Goal: Task Accomplishment & Management: Manage account settings

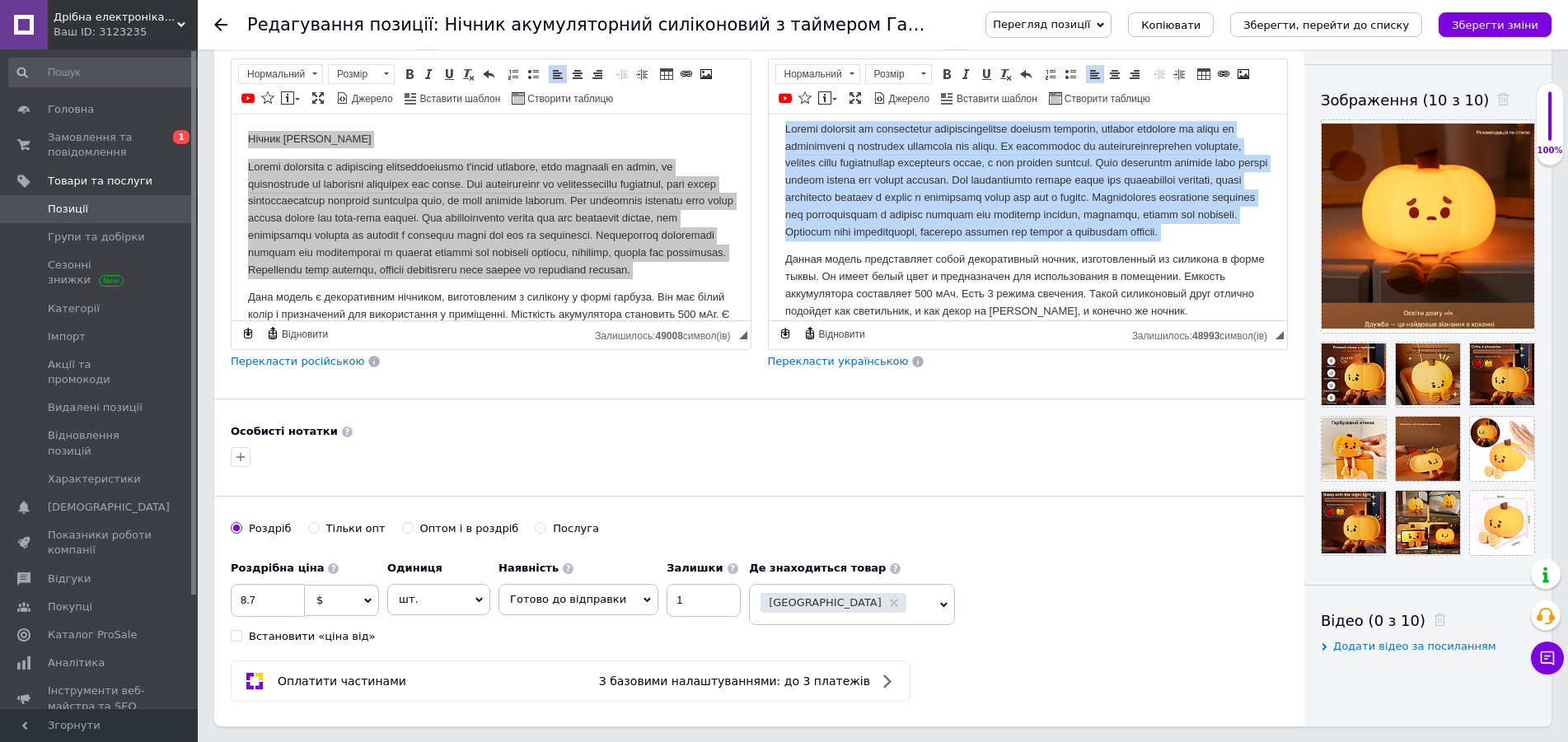
scroll to position [336, 0]
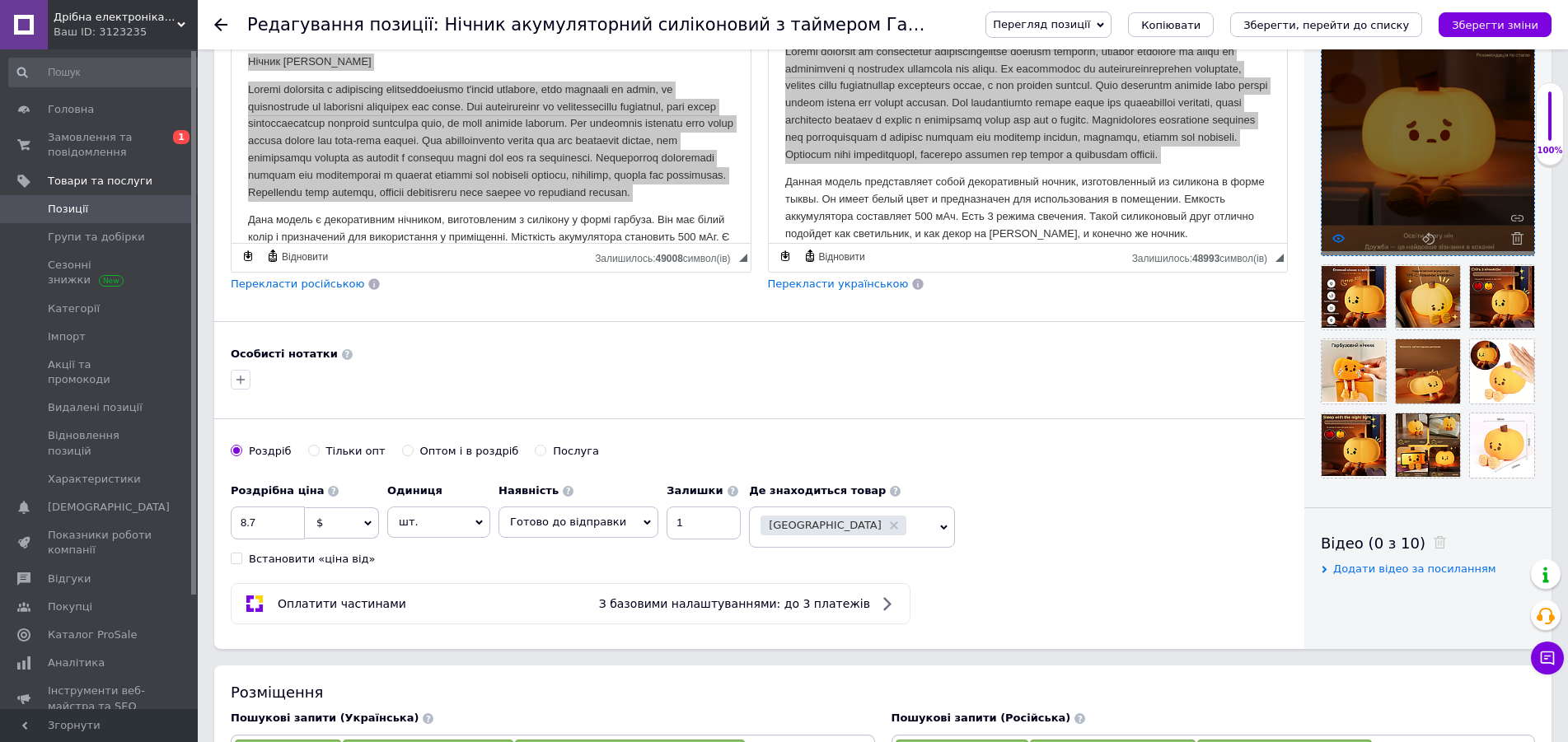
click at [1340, 239] on icon at bounding box center [1338, 239] width 13 height 13
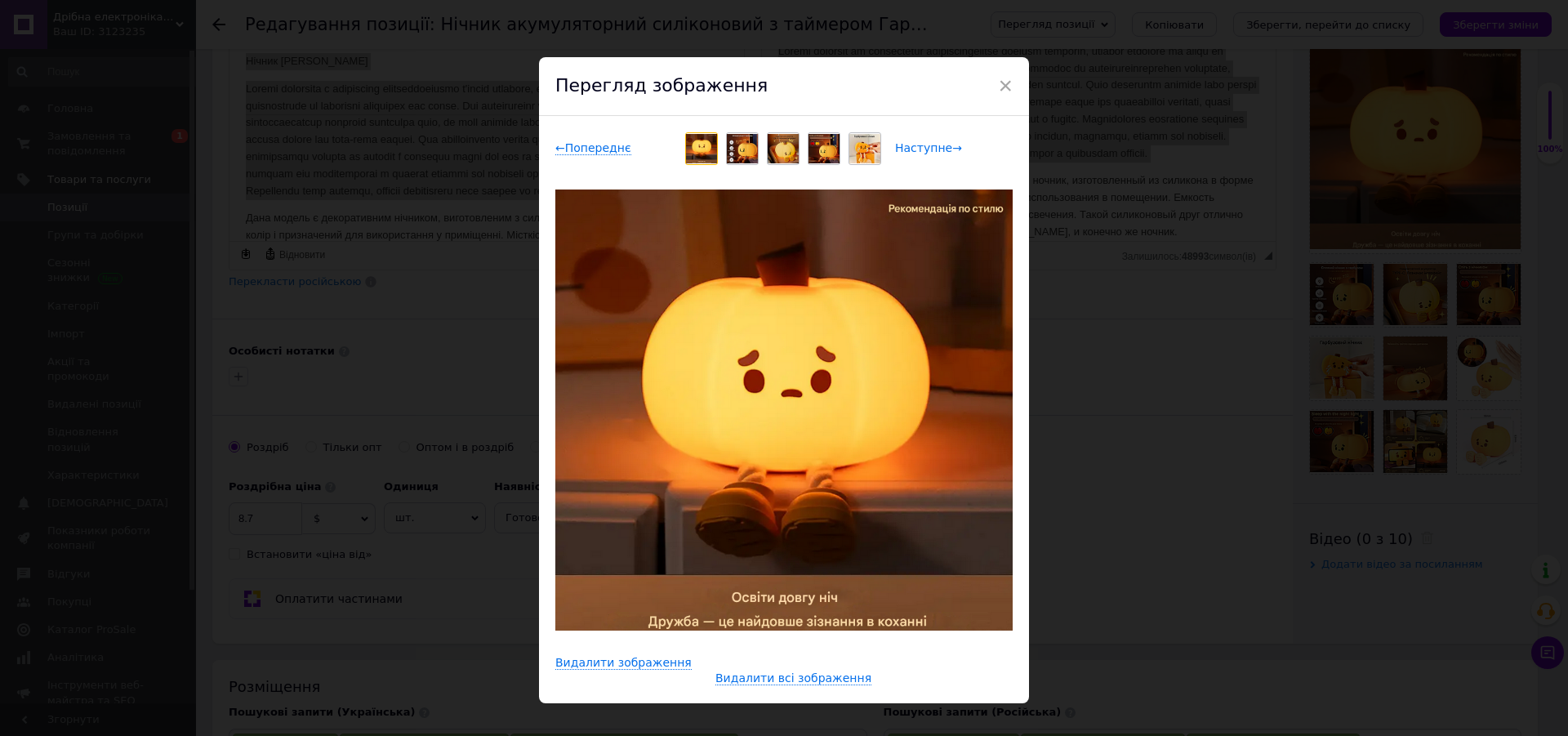
click at [929, 153] on span "Наступне →" at bounding box center [928, 147] width 67 height 14
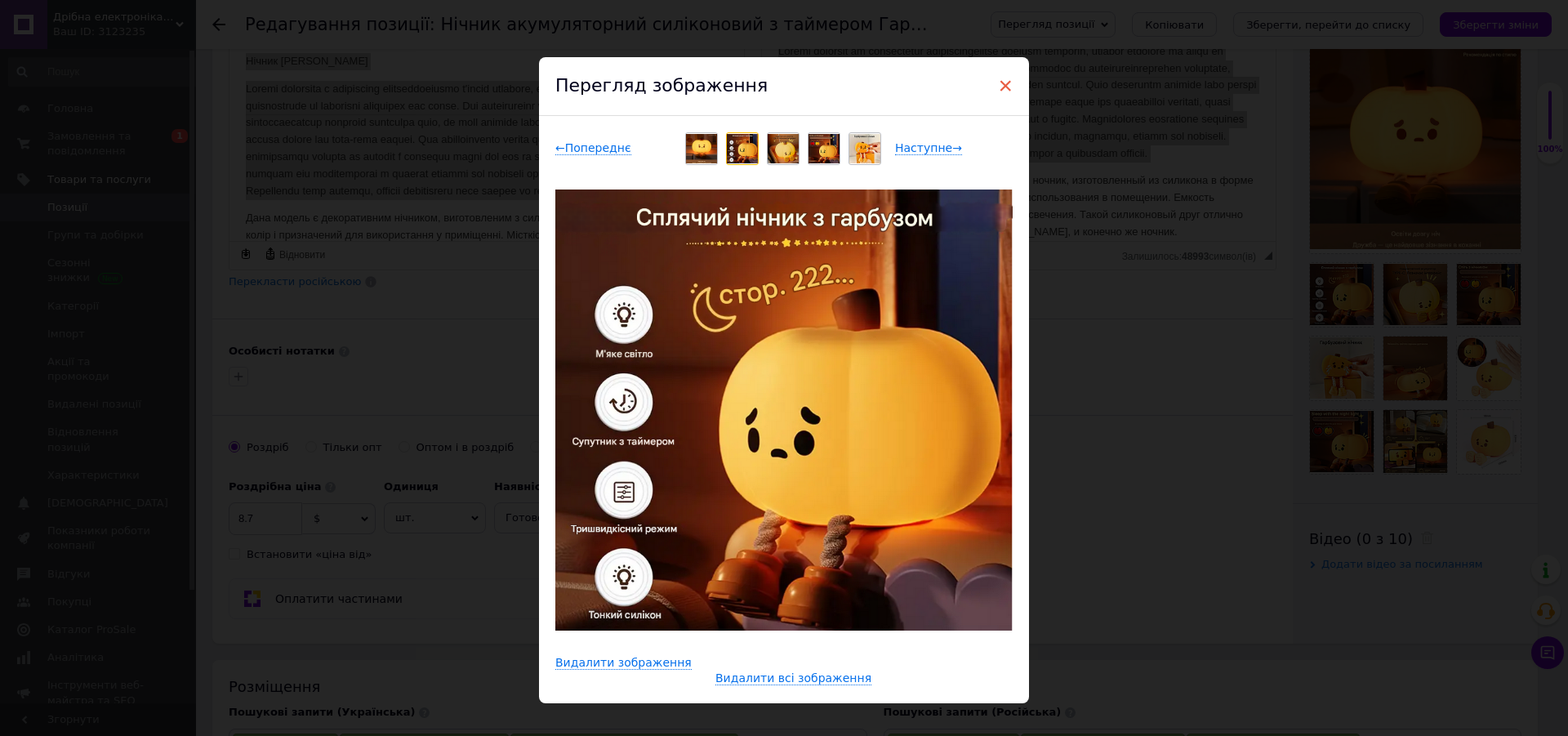
click at [998, 88] on span "×" at bounding box center [1005, 86] width 14 height 28
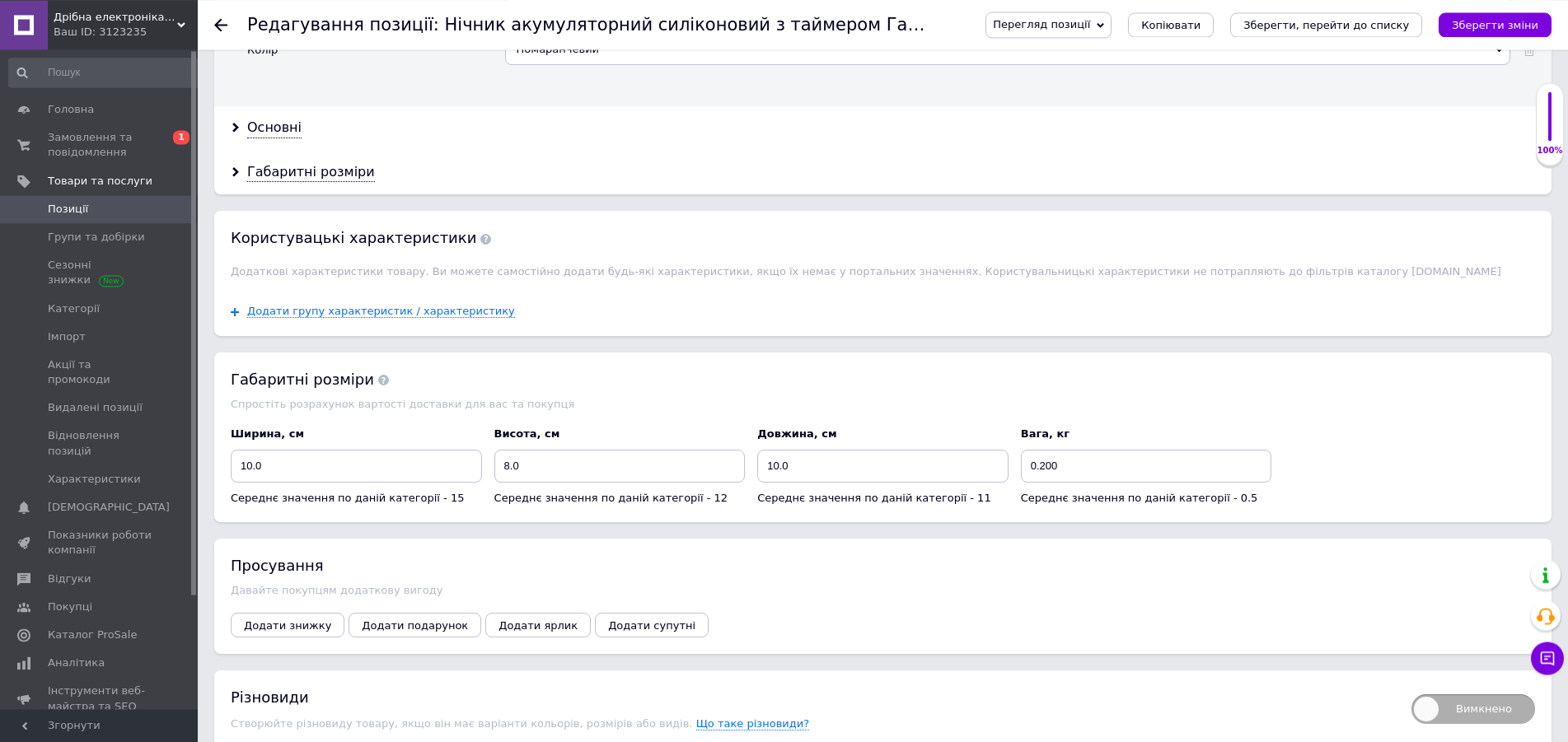
scroll to position [1428, 0]
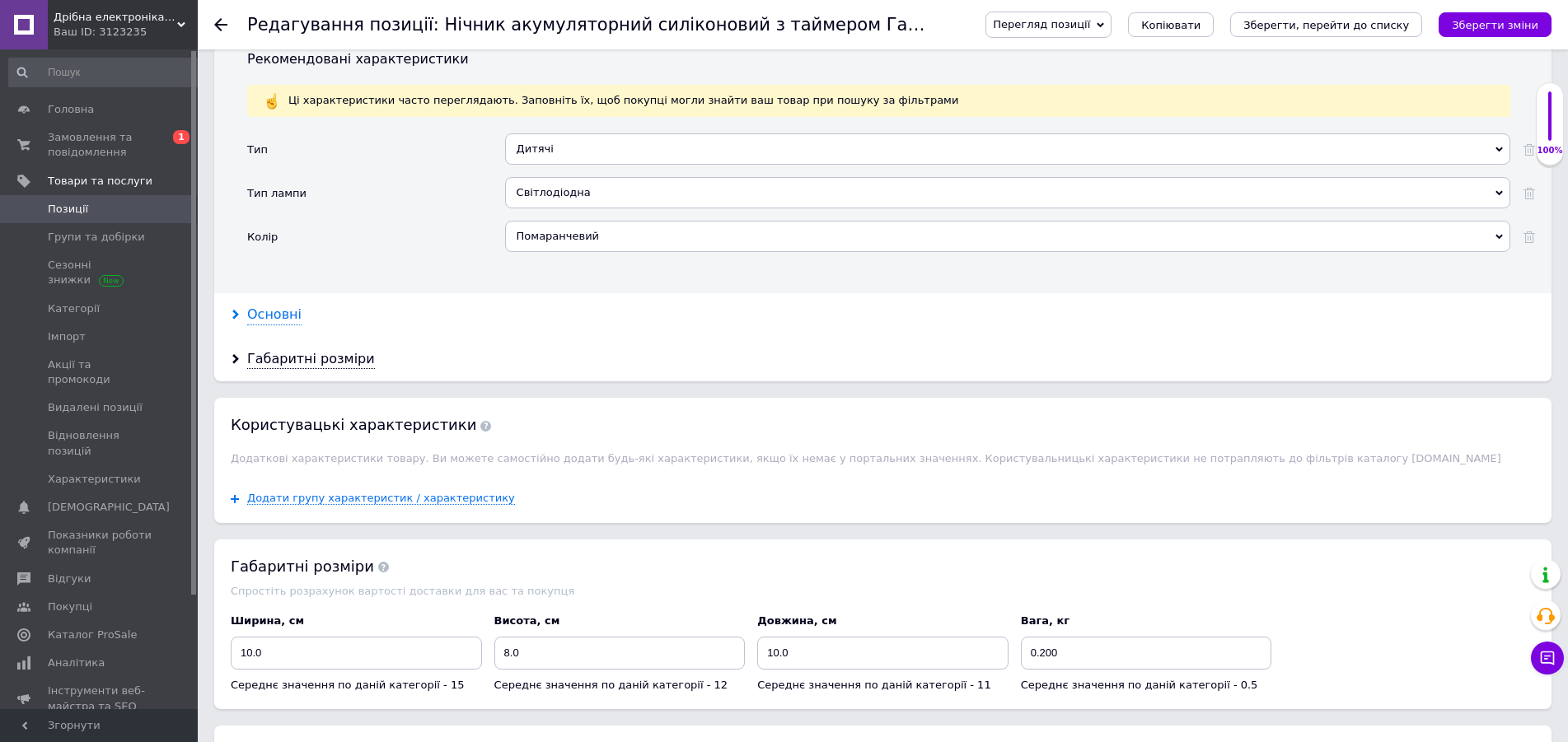
click at [278, 311] on div "Основні" at bounding box center [274, 314] width 55 height 19
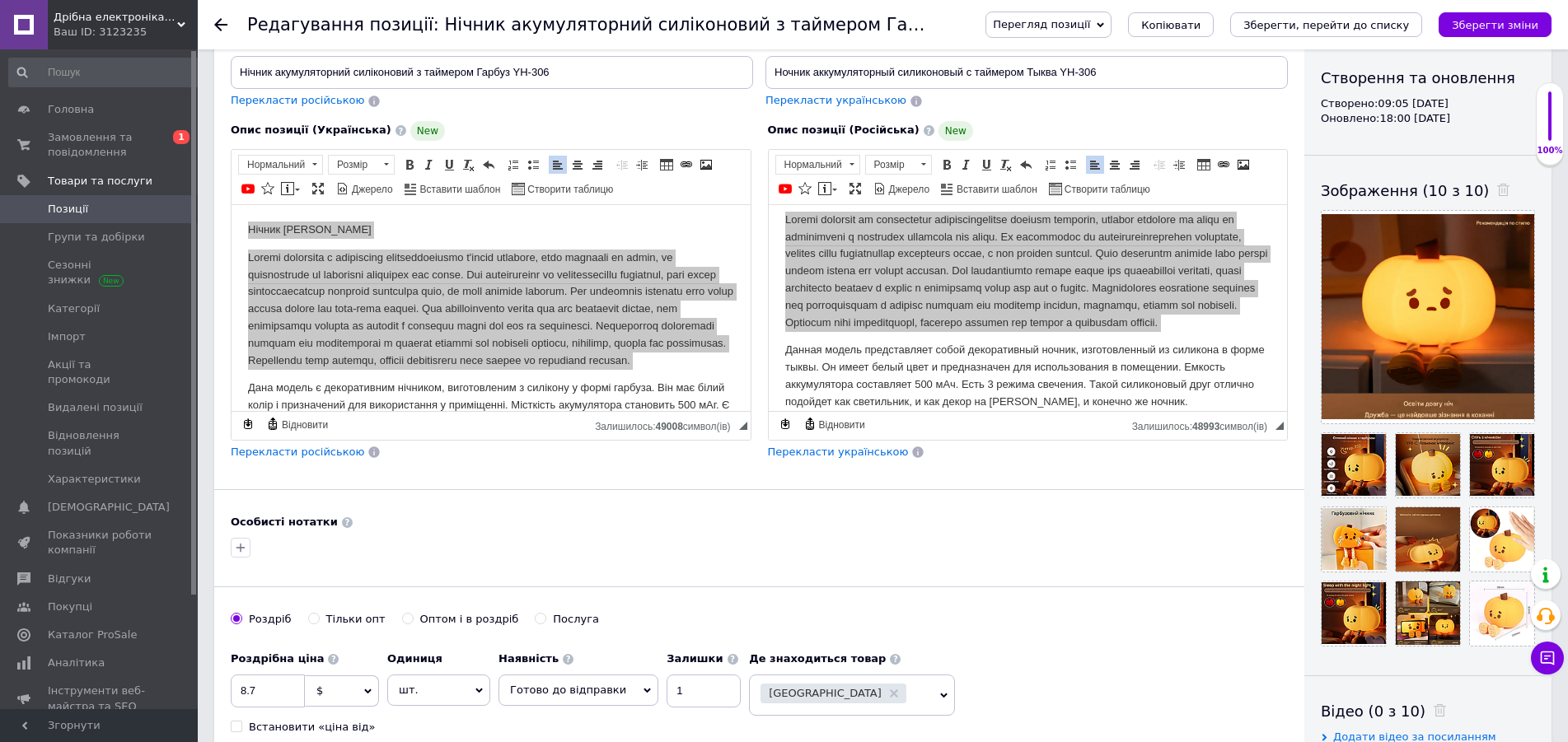
scroll to position [0, 0]
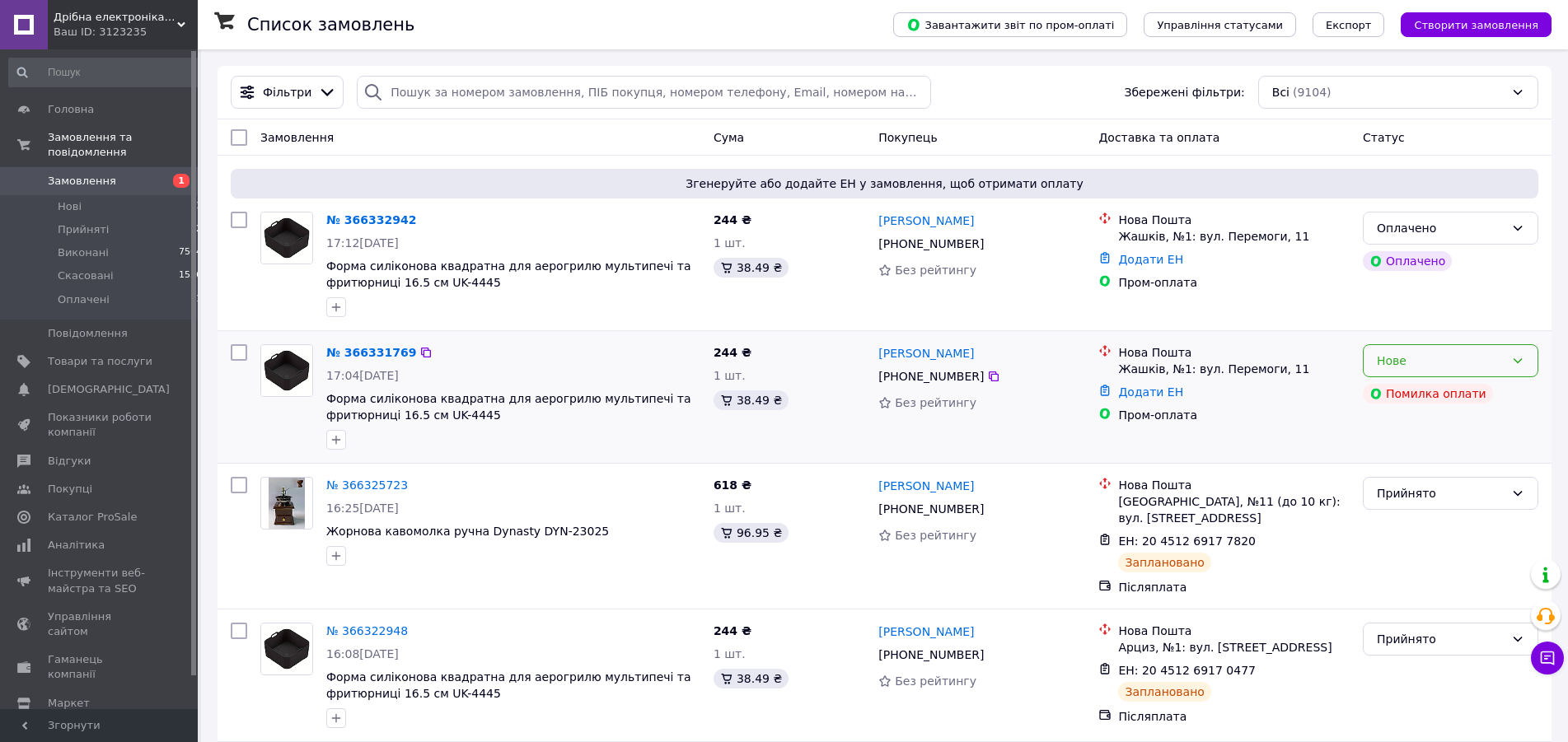
click at [1511, 368] on div "Нове" at bounding box center [1450, 361] width 175 height 33
click at [1440, 457] on li "Скасовано" at bounding box center [1449, 456] width 174 height 30
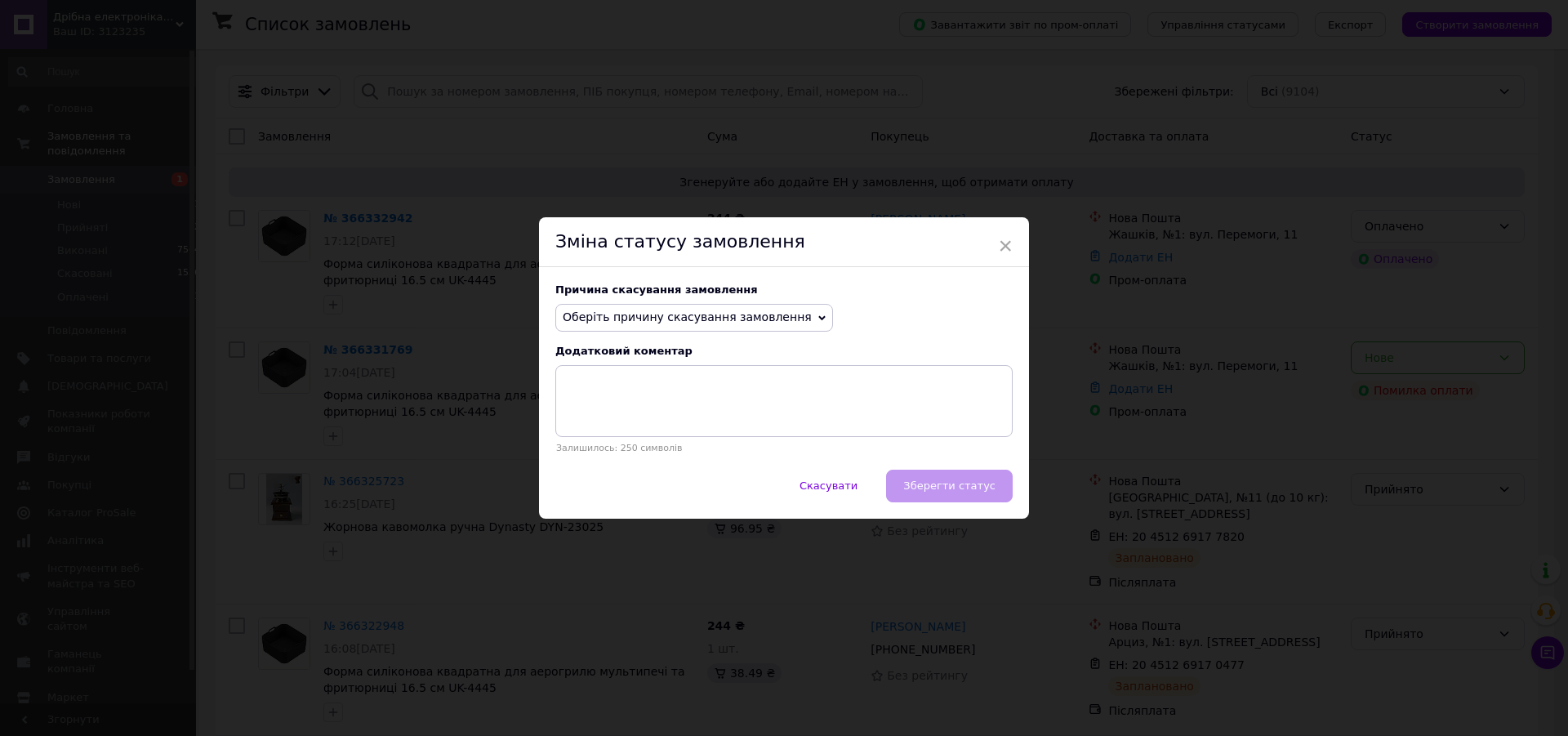
click at [662, 316] on span "Оберіть причину скасування замовлення" at bounding box center [688, 316] width 249 height 13
click at [599, 445] on li "Замовлення-дублікат" at bounding box center [693, 440] width 276 height 23
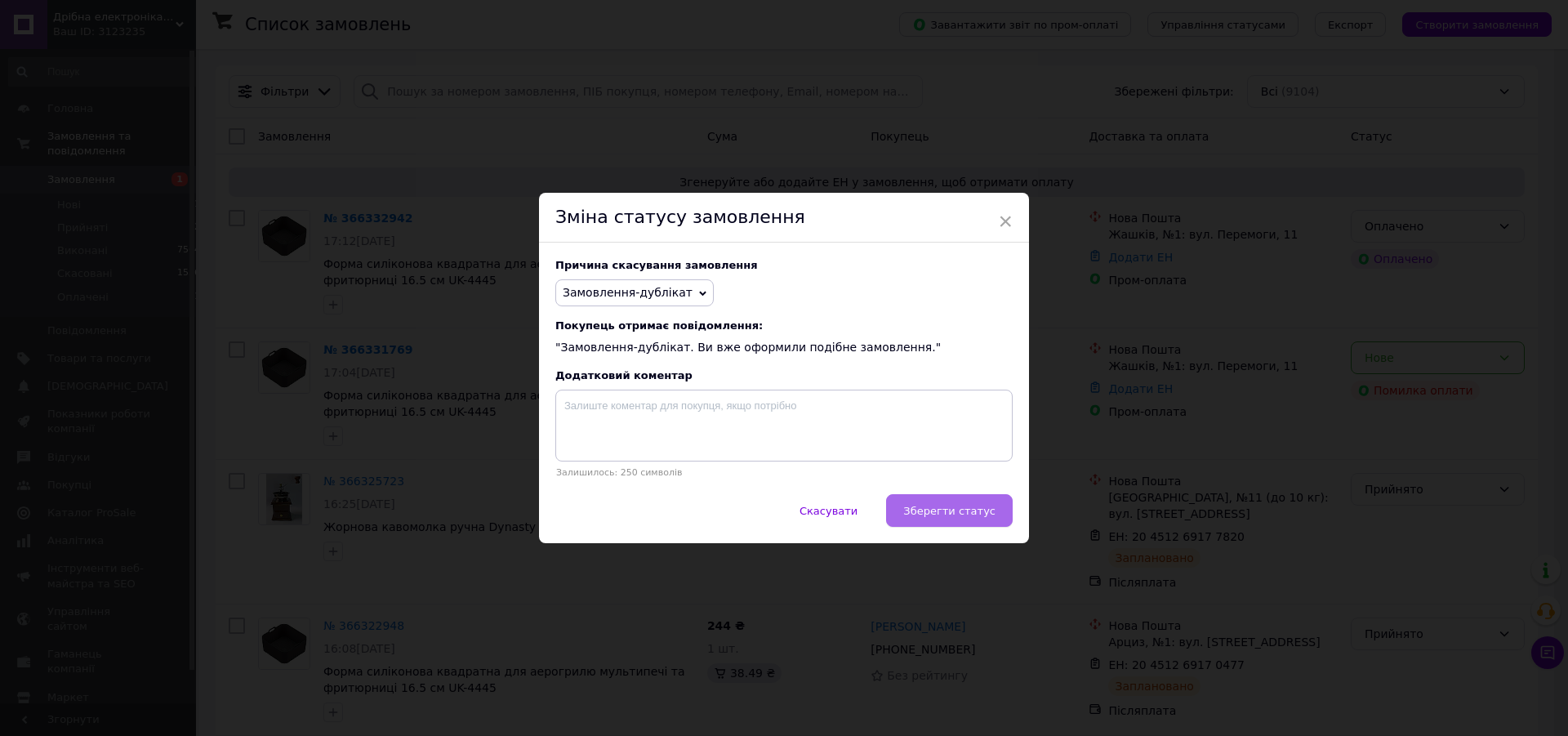
click at [942, 514] on span "Зберегти статус" at bounding box center [949, 511] width 92 height 13
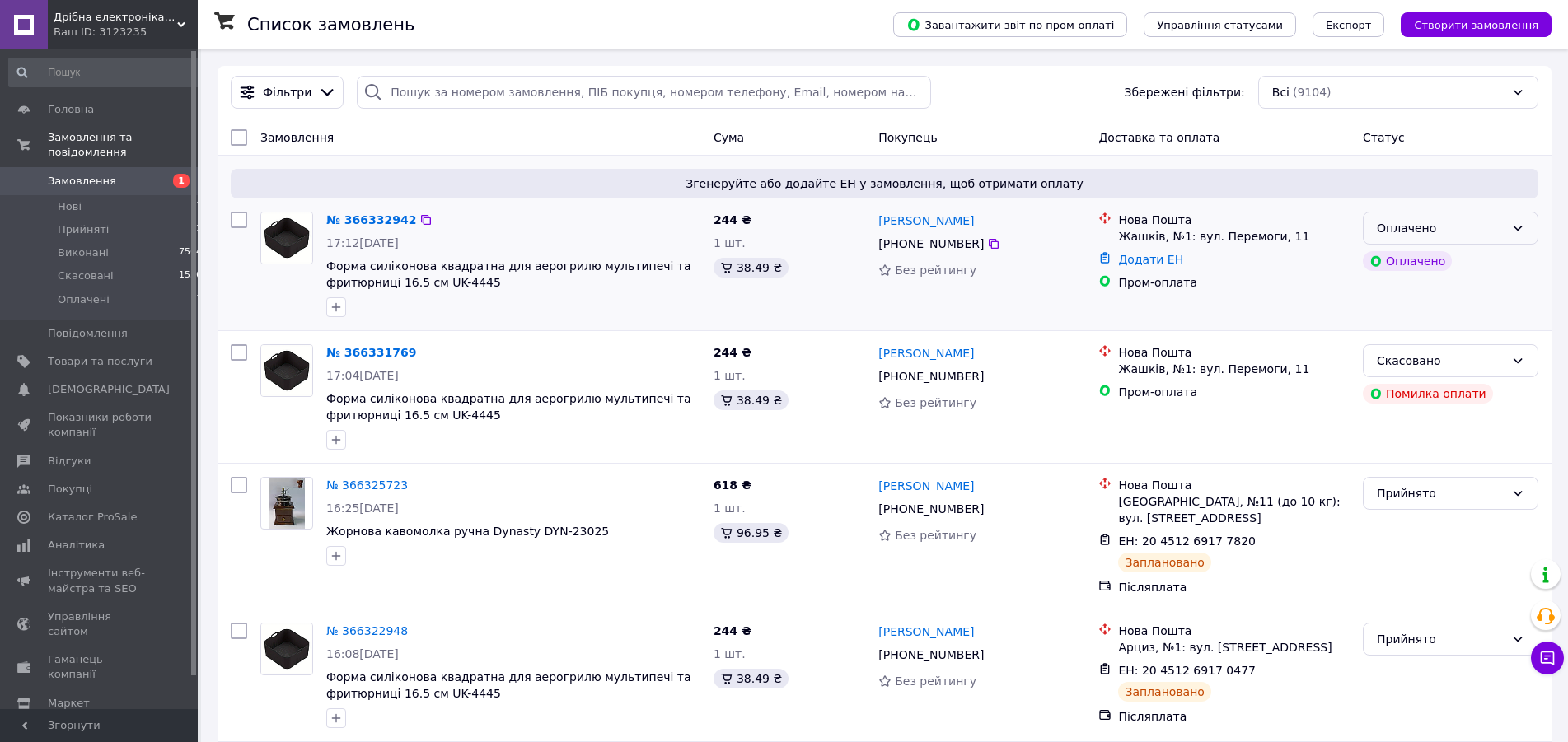
click at [1489, 230] on div "Оплачено" at bounding box center [1440, 228] width 128 height 18
click at [1450, 260] on li "Прийнято" at bounding box center [1449, 264] width 174 height 30
click at [371, 222] on link "№ 366332942" at bounding box center [371, 220] width 89 height 13
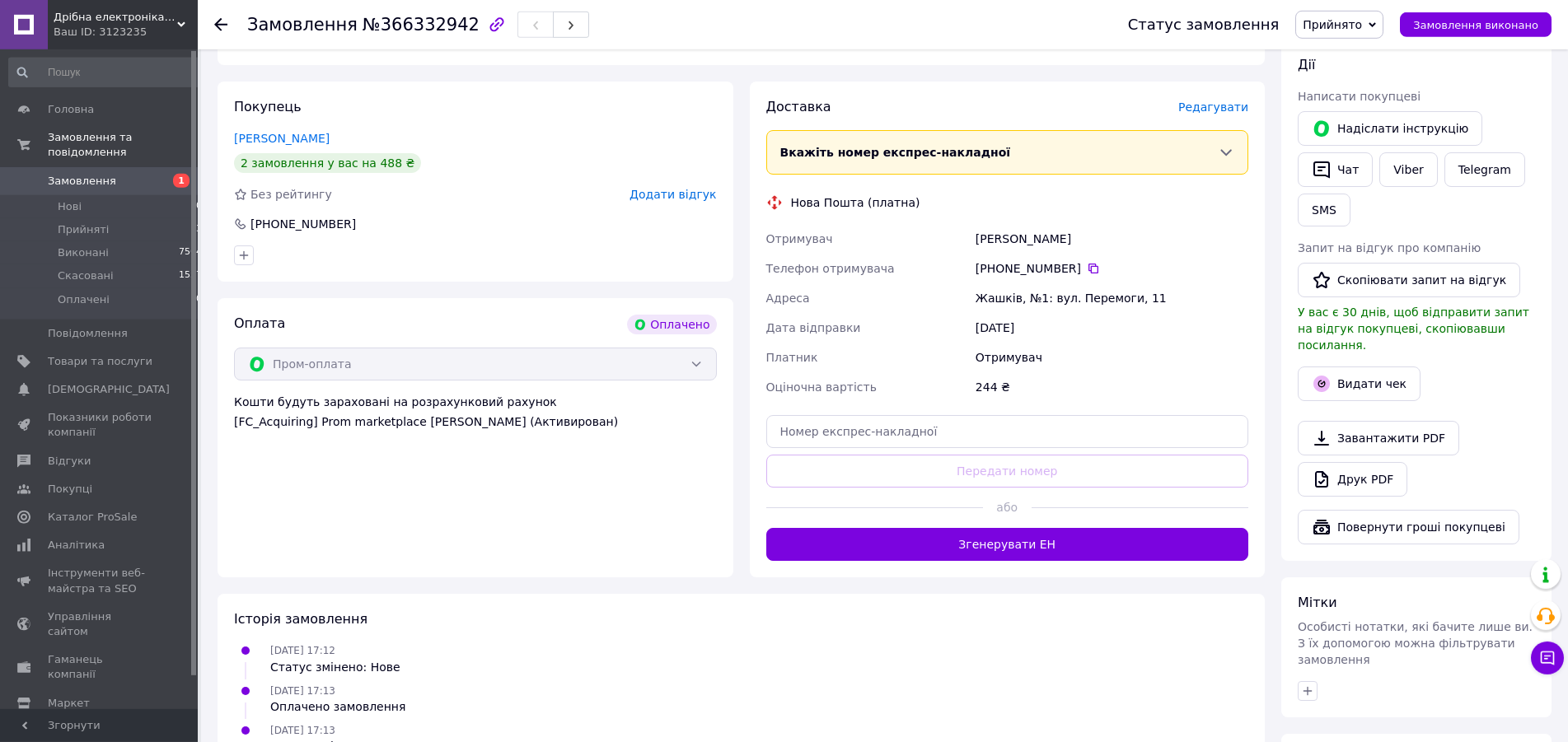
scroll to position [840, 0]
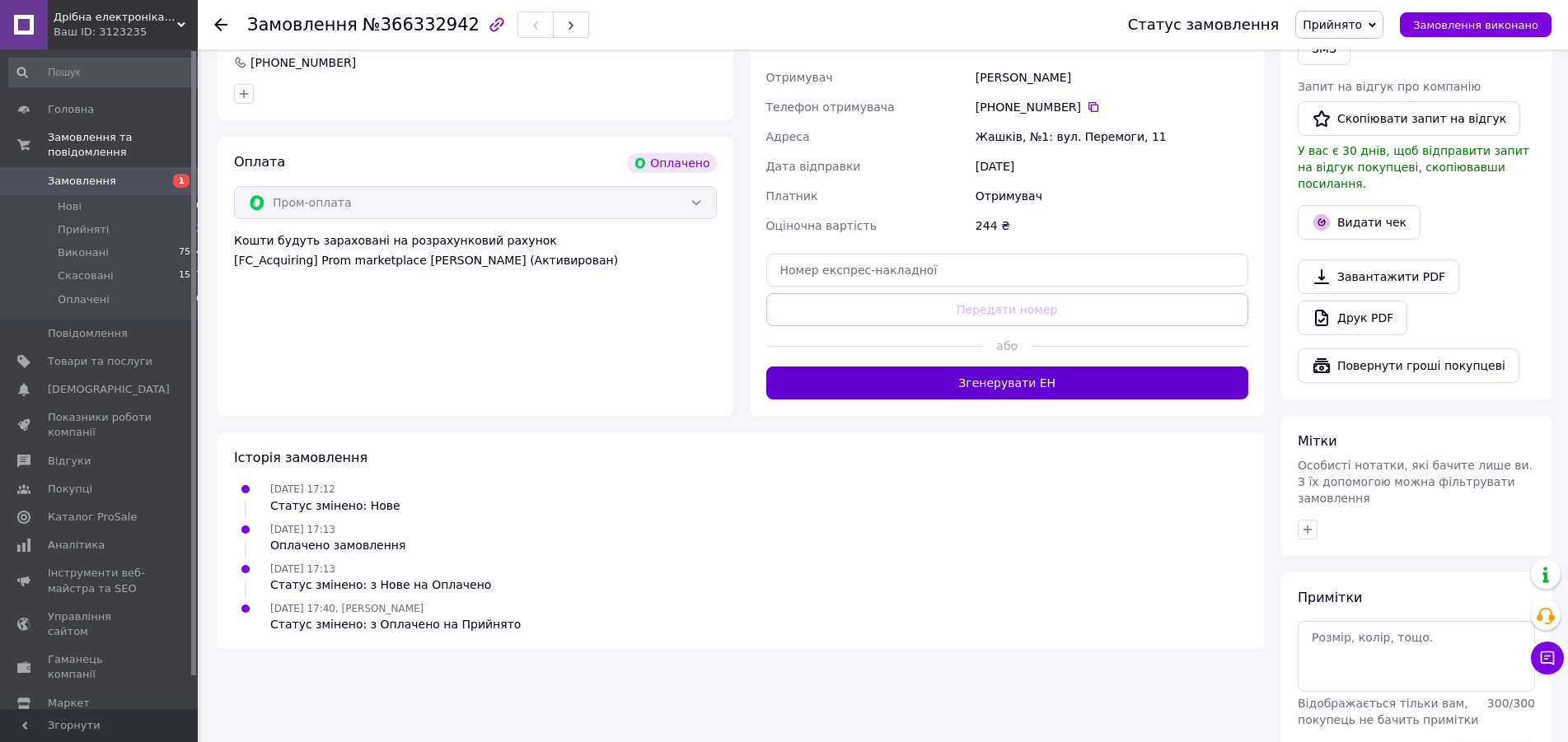
click at [966, 367] on button "Згенерувати ЕН" at bounding box center [1007, 383] width 483 height 33
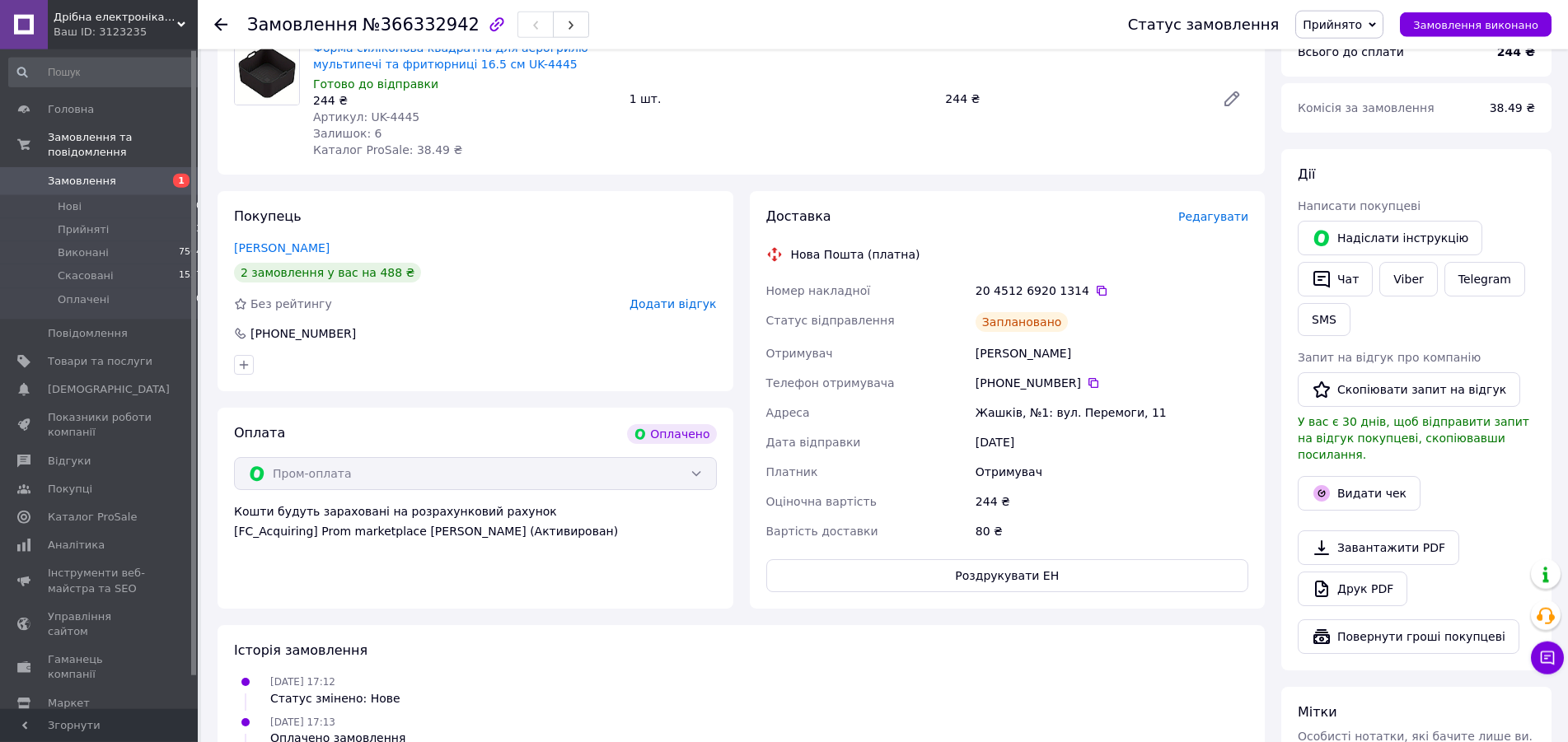
scroll to position [420, 0]
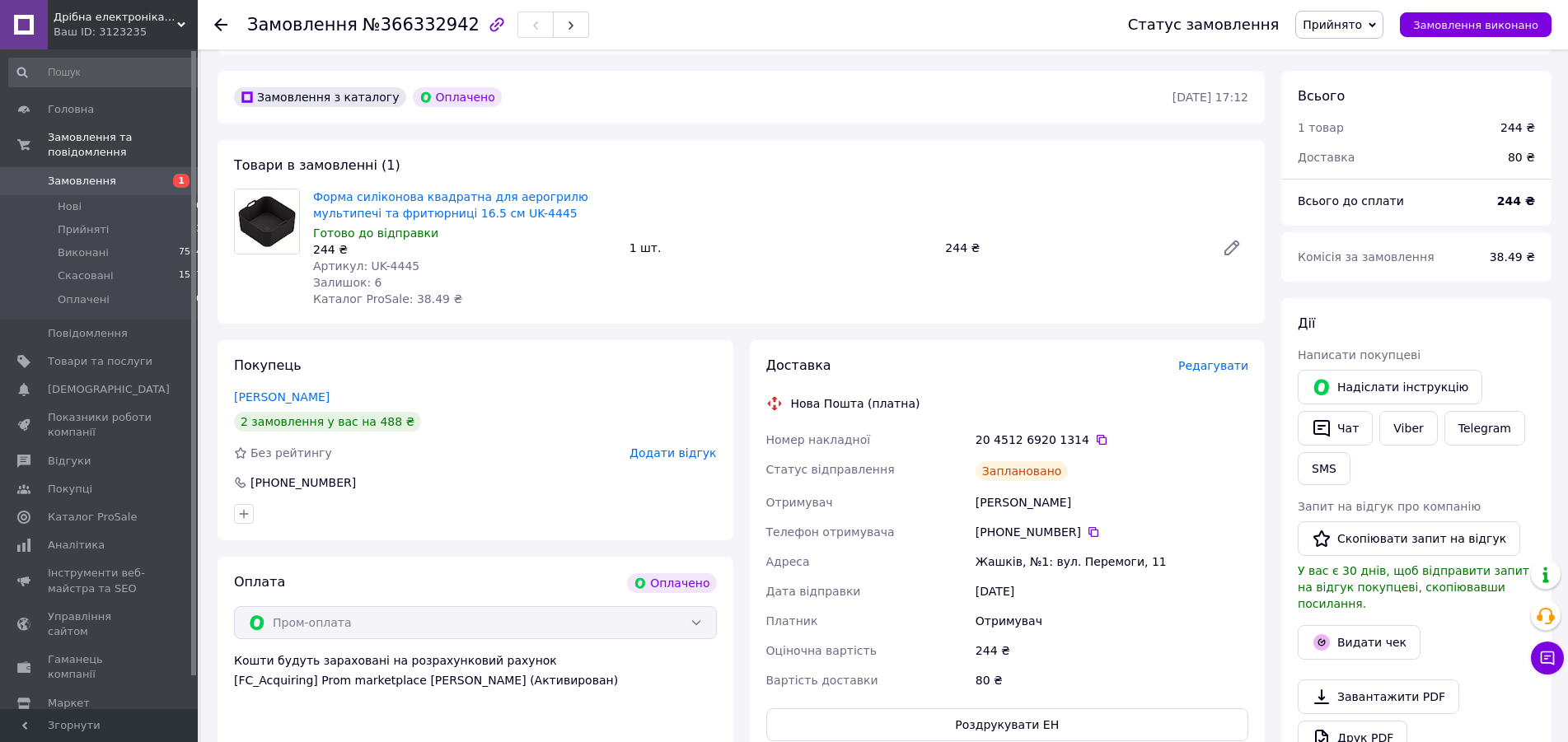
drag, startPoint x: 1060, startPoint y: 248, endPoint x: 1045, endPoint y: 252, distance: 15.5
click at [1057, 248] on div "Форма силіконова квадратна для аерогрилю мультипечі та фритюрниці 16.5 см UK-44…" at bounding box center [780, 247] width 948 height 125
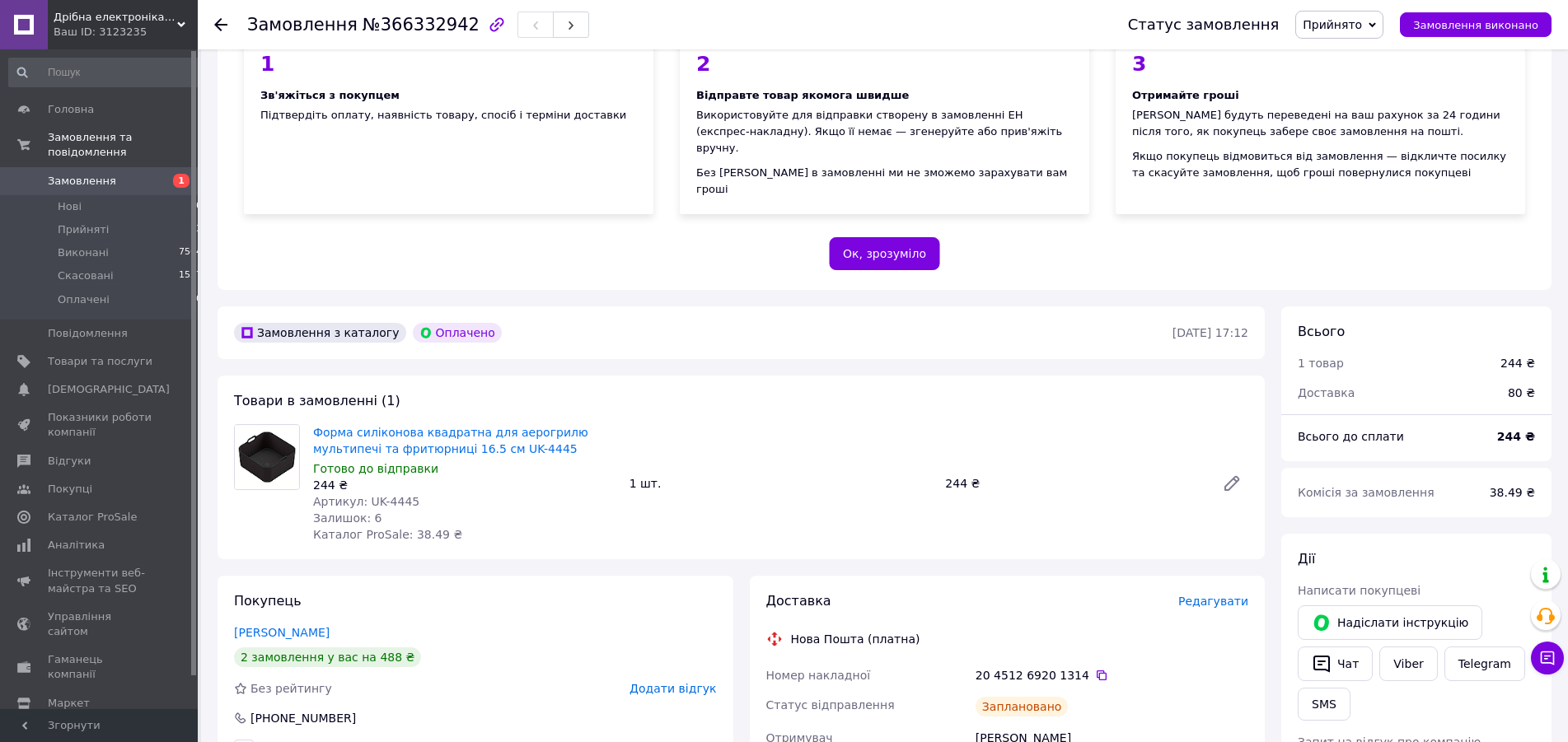
scroll to position [84, 0]
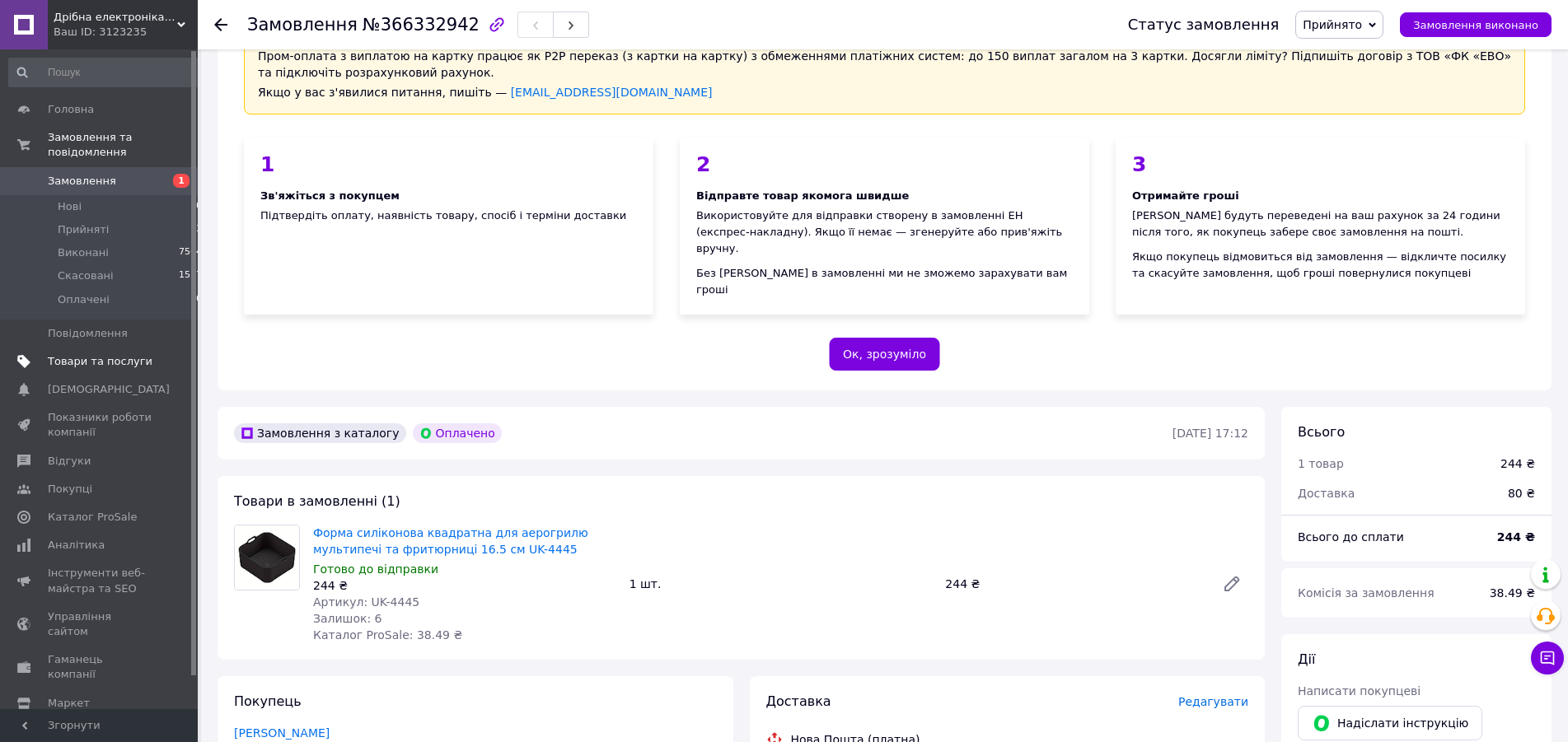
click at [121, 355] on link "Товари та послуги" at bounding box center [106, 361] width 211 height 28
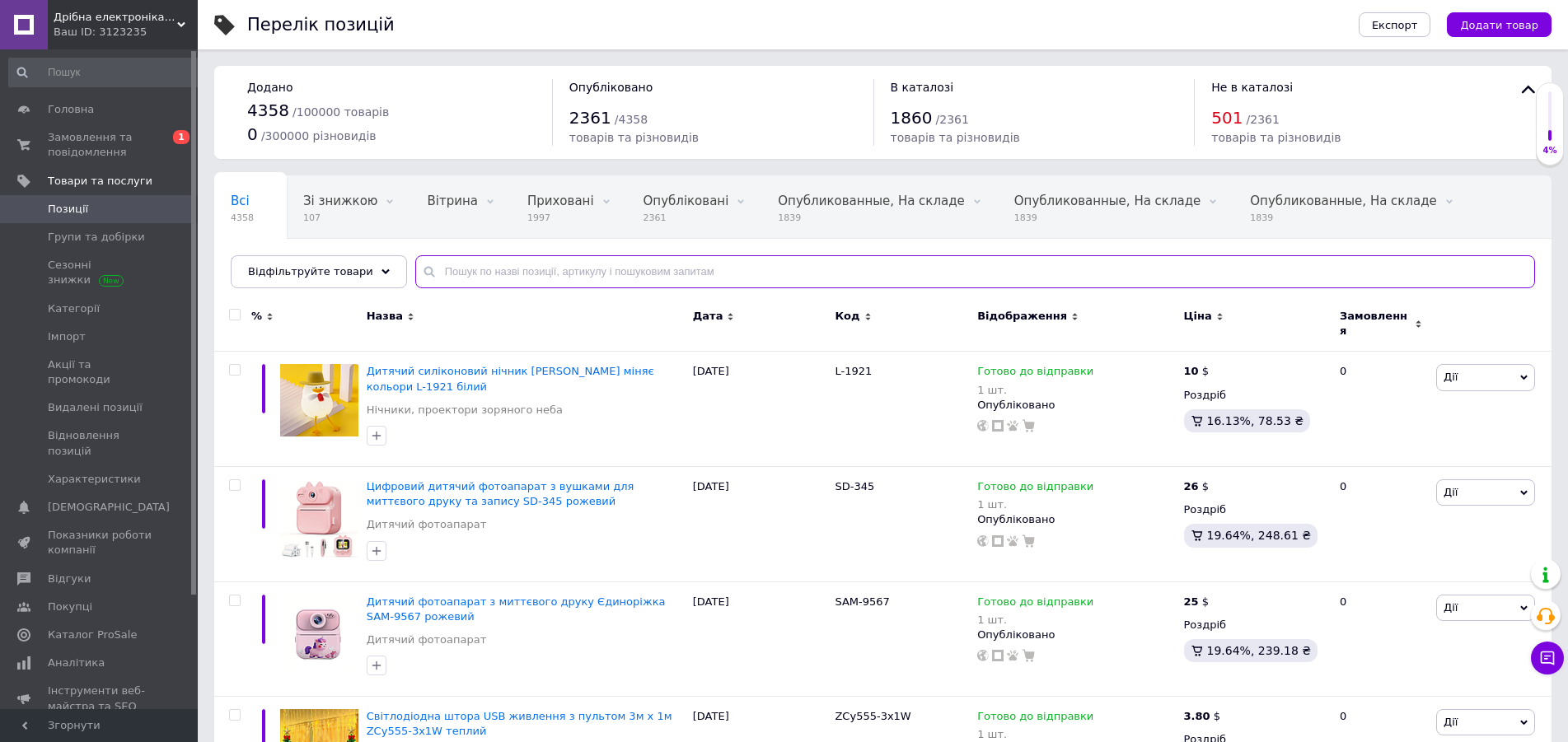
paste input "BJ-5VRGBBBB-10"
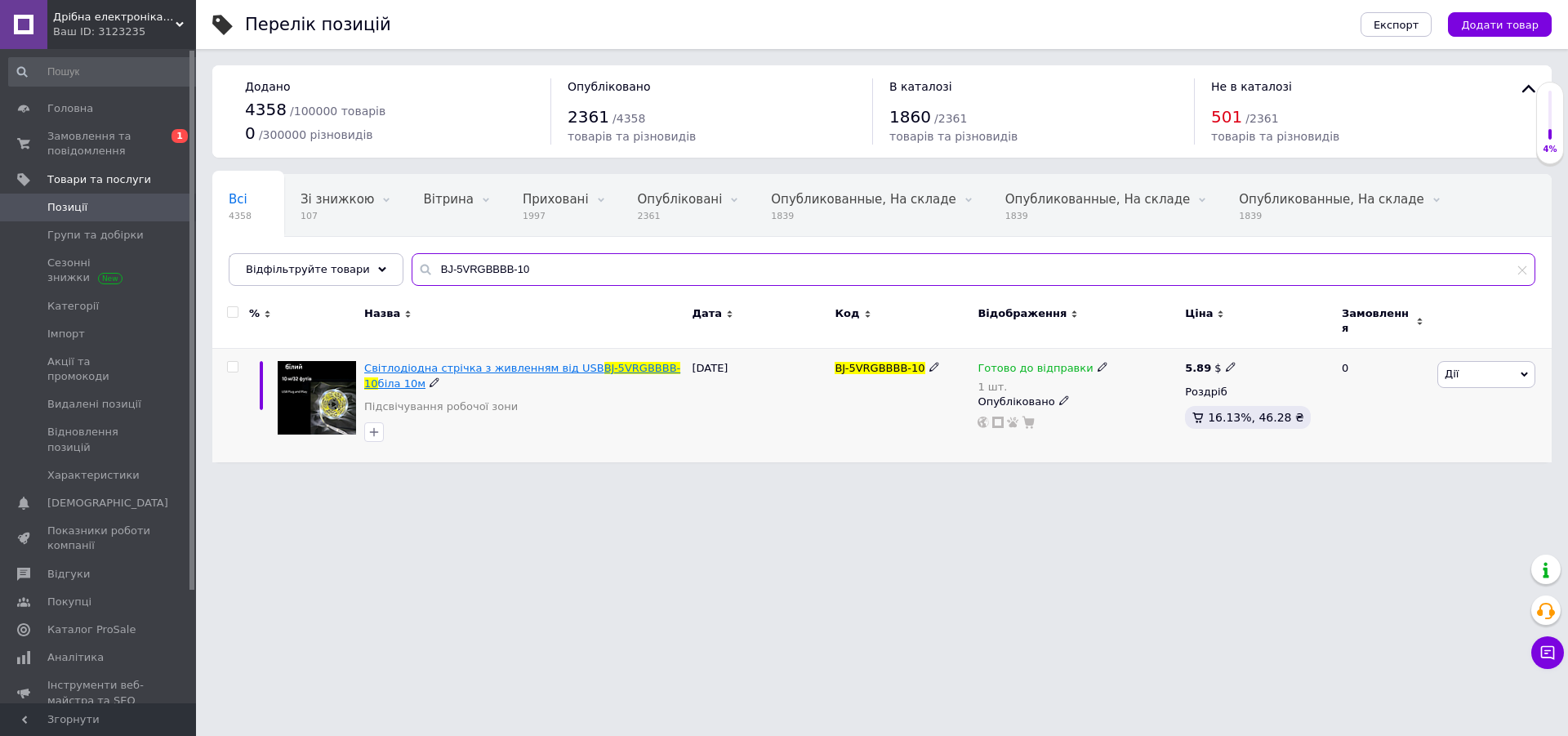
type input "BJ-5VRGBBBB-10"
click at [587, 362] on span "BJ-5VRGBBBB-10" at bounding box center [522, 375] width 316 height 27
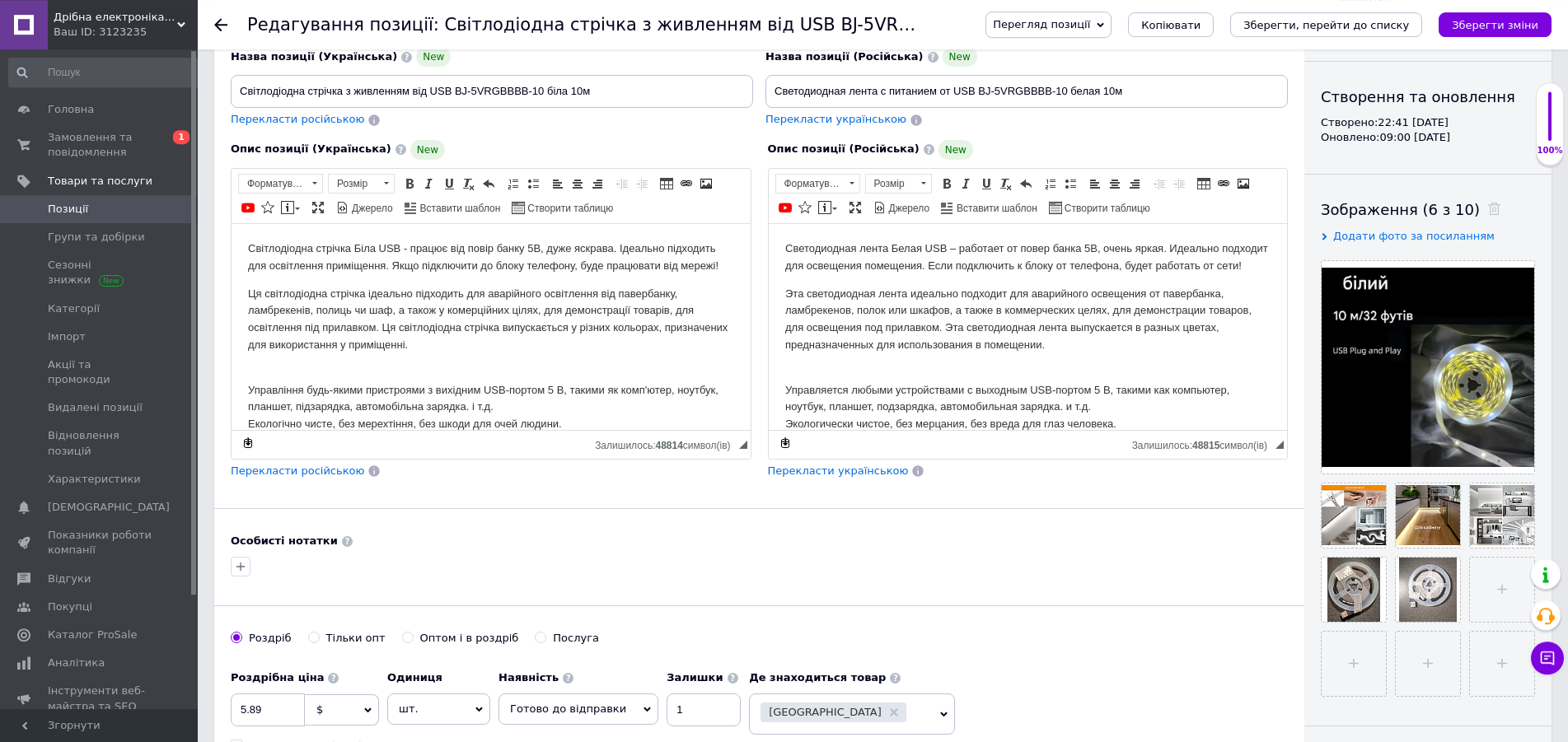
scroll to position [252, 0]
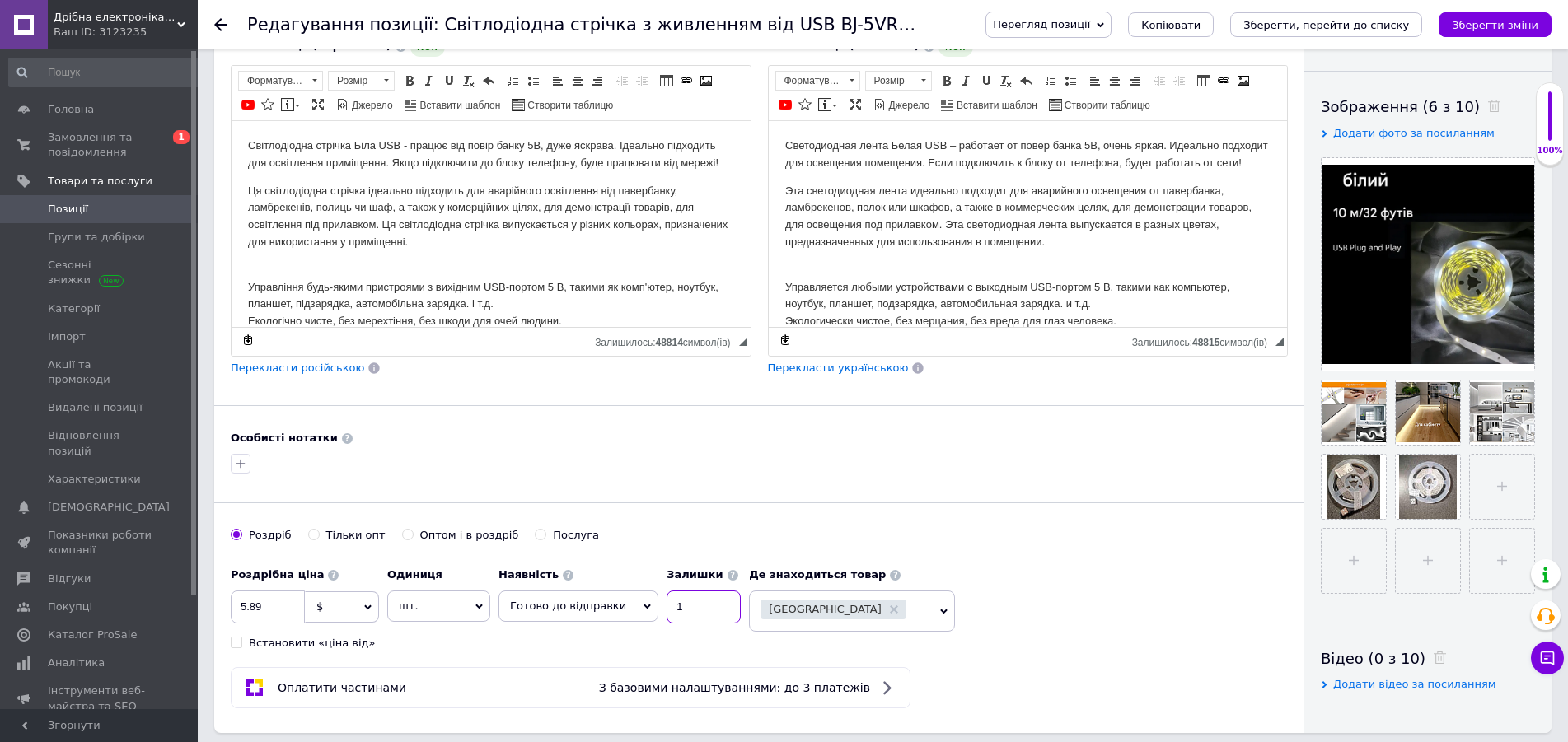
click at [683, 600] on input "1" at bounding box center [703, 607] width 74 height 33
drag, startPoint x: 609, startPoint y: 611, endPoint x: 597, endPoint y: 651, distance: 41.8
click at [607, 612] on span "Готово до відправки" at bounding box center [567, 606] width 116 height 13
click at [580, 671] on li "Немає в наявності" at bounding box center [578, 663] width 158 height 23
click at [1483, 21] on icon "Зберегти зміни" at bounding box center [1494, 26] width 87 height 13
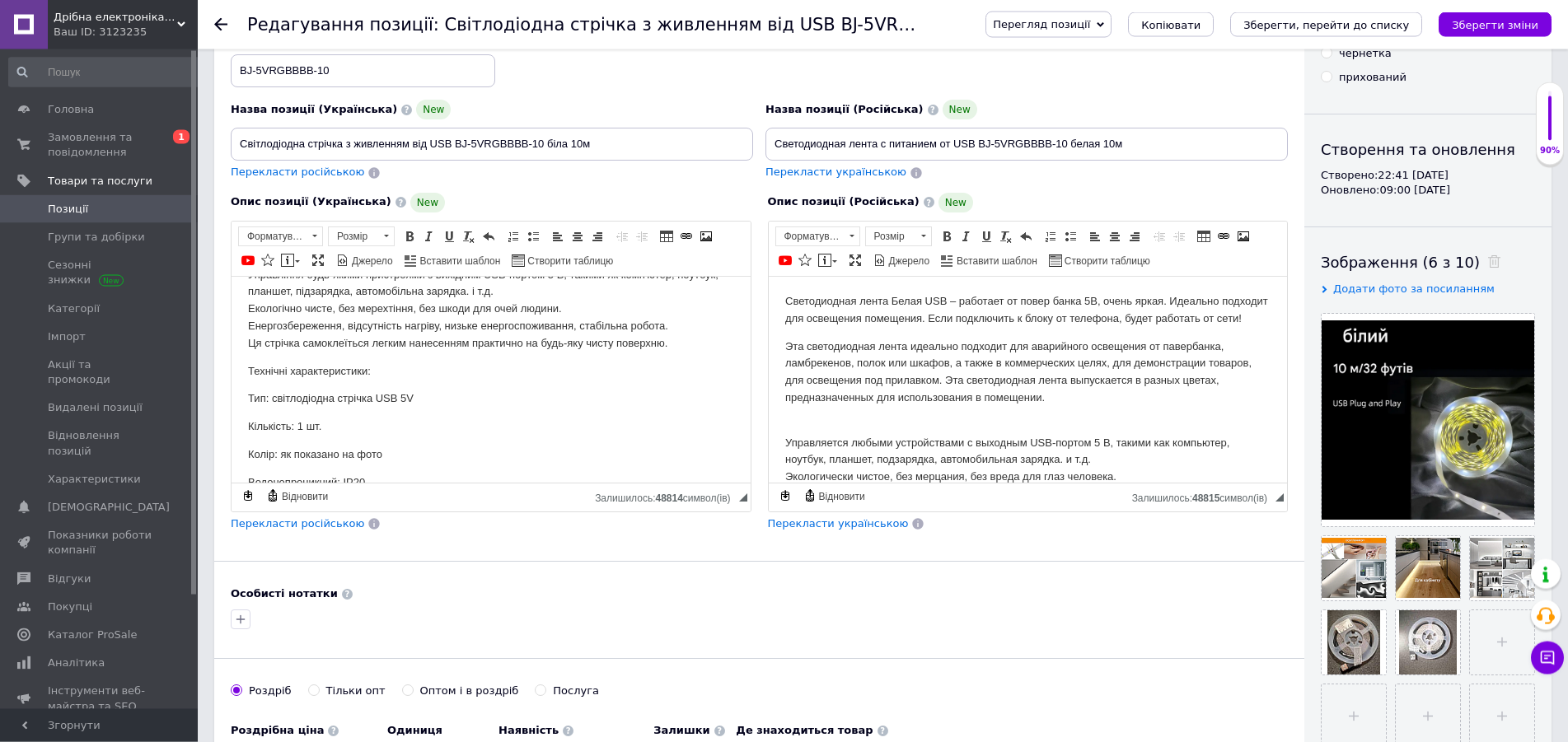
scroll to position [168, 0]
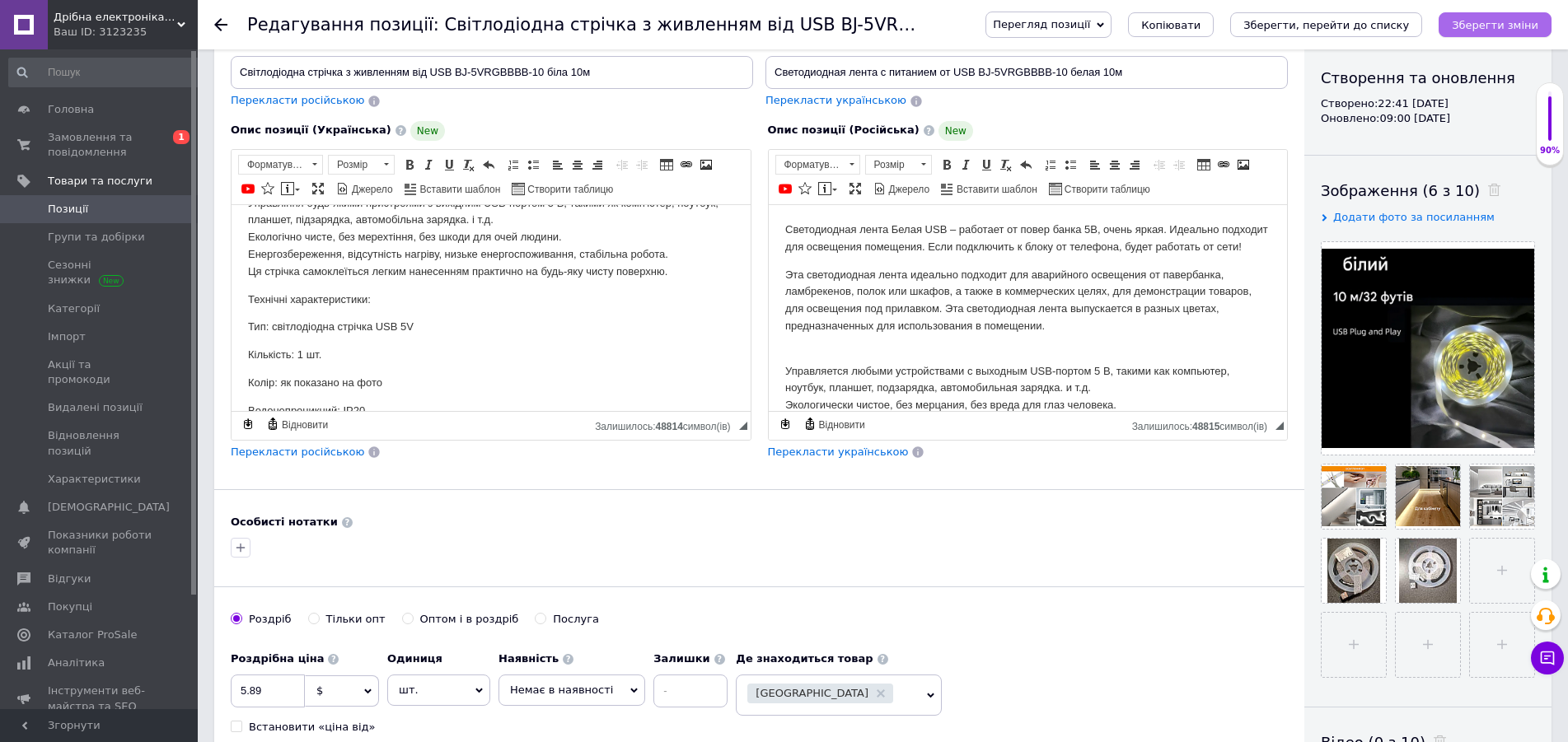
click at [1485, 28] on icon "Зберегти зміни" at bounding box center [1494, 26] width 87 height 13
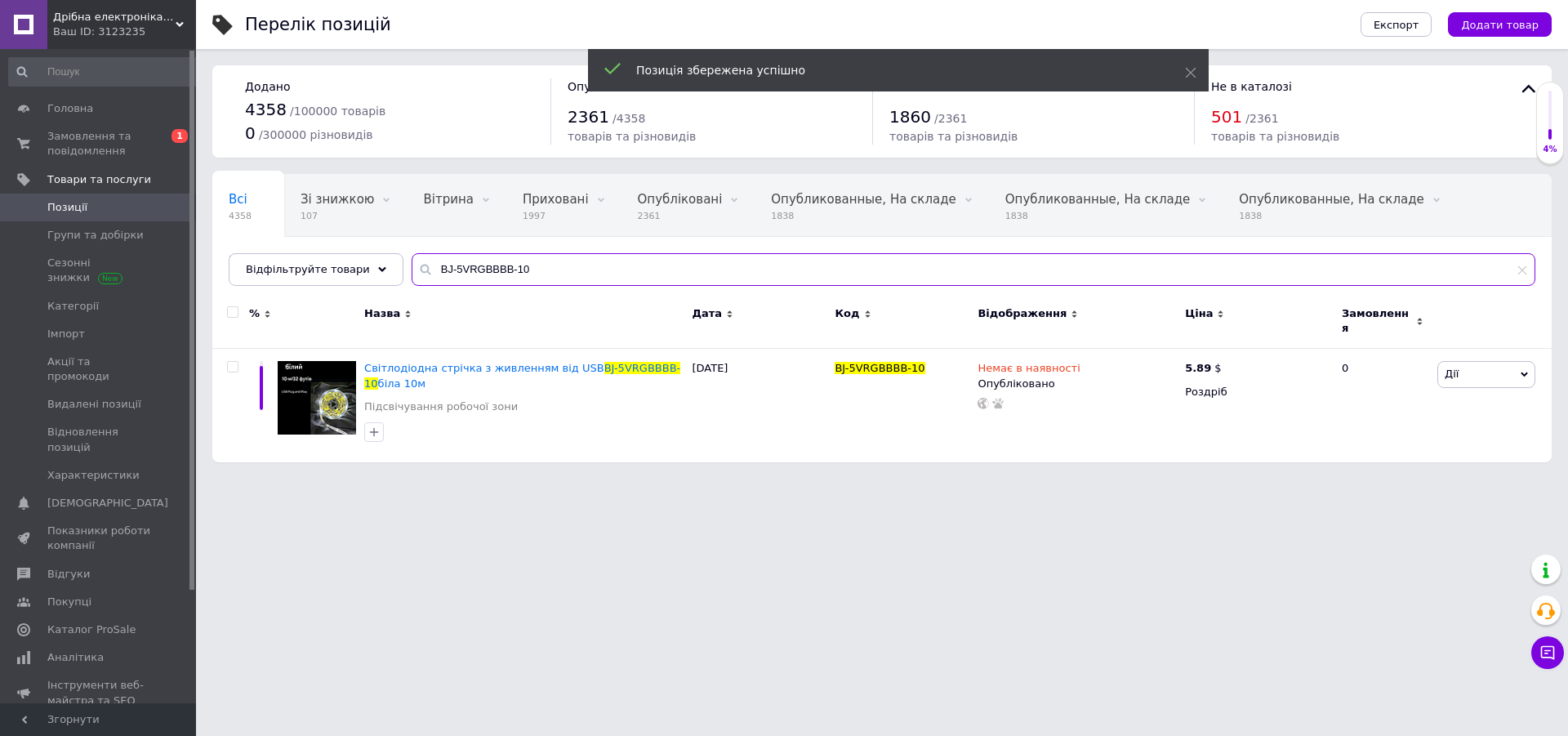
drag, startPoint x: 519, startPoint y: 269, endPoint x: 364, endPoint y: 273, distance: 155.1
click at [411, 273] on input "BJ-5VRGBBBB-10" at bounding box center [972, 269] width 1123 height 33
paste input "5"
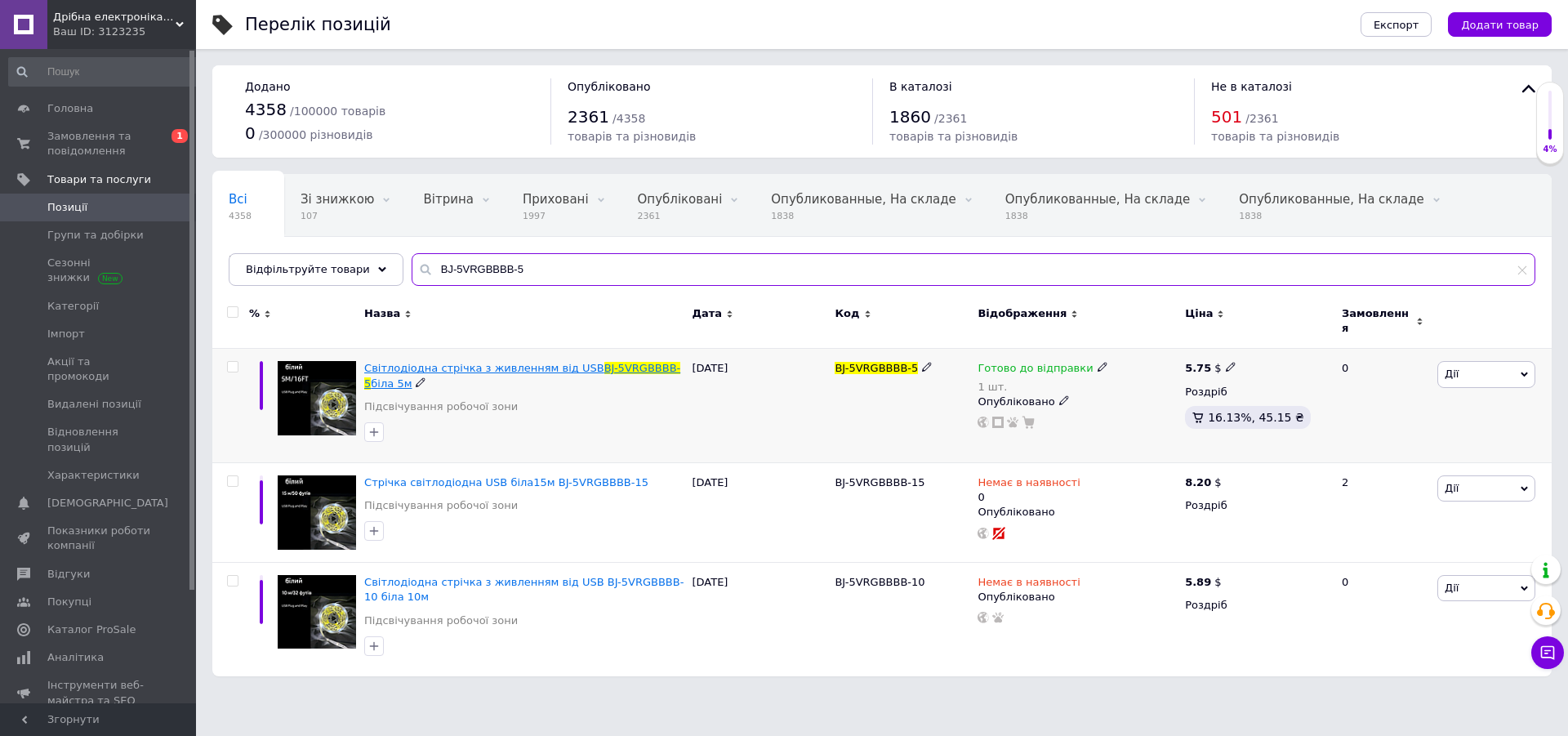
type input "BJ-5VRGBBBB-5"
click at [572, 362] on span "Світлодіодна стрічка з живленням від USB" at bounding box center [484, 368] width 240 height 13
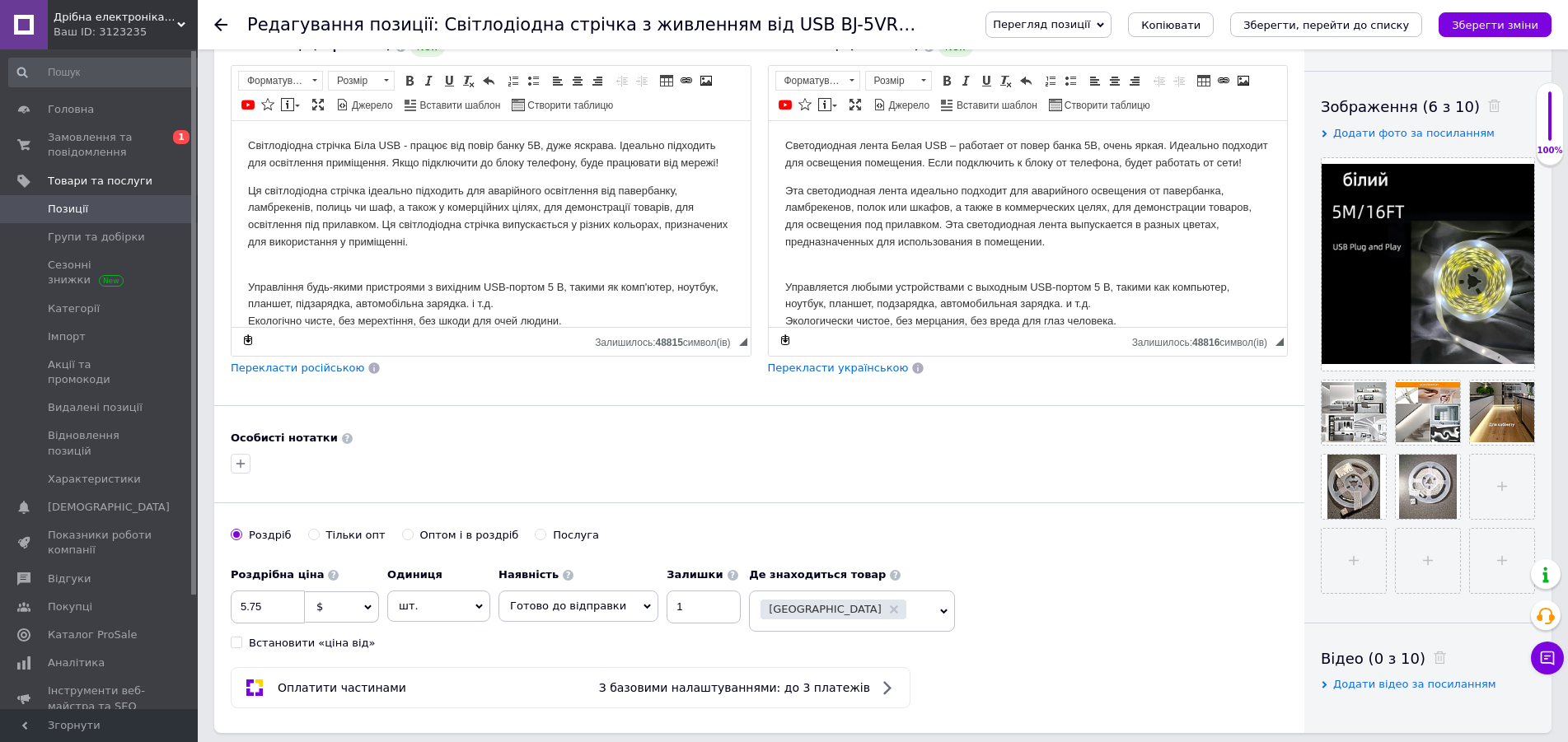
click at [665, 628] on div "Роздрібна ціна 5.75 $ EUR CHF ₴ GBP ¥ PLN ₸ MDL HUF KGS CNY TRY KRW lei Встанов…" at bounding box center [490, 605] width 518 height 91
click at [680, 611] on input "1" at bounding box center [703, 607] width 74 height 33
click at [585, 611] on span "Готово до відправки" at bounding box center [567, 606] width 116 height 13
drag, startPoint x: 570, startPoint y: 668, endPoint x: 600, endPoint y: 668, distance: 30.0
click at [569, 668] on li "Немає в наявності" at bounding box center [578, 663] width 158 height 23
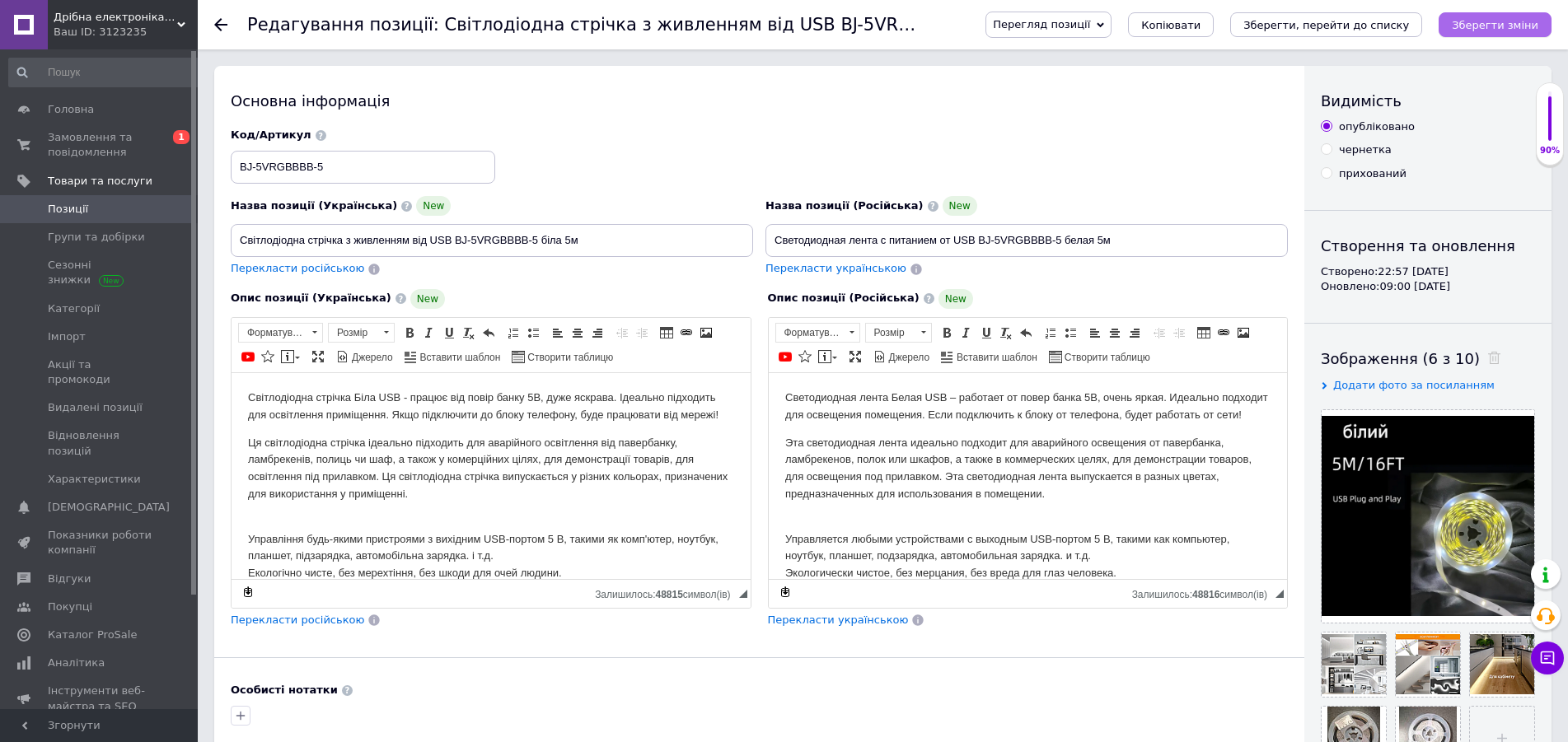
click at [1485, 26] on icon "Зберегти зміни" at bounding box center [1494, 26] width 87 height 13
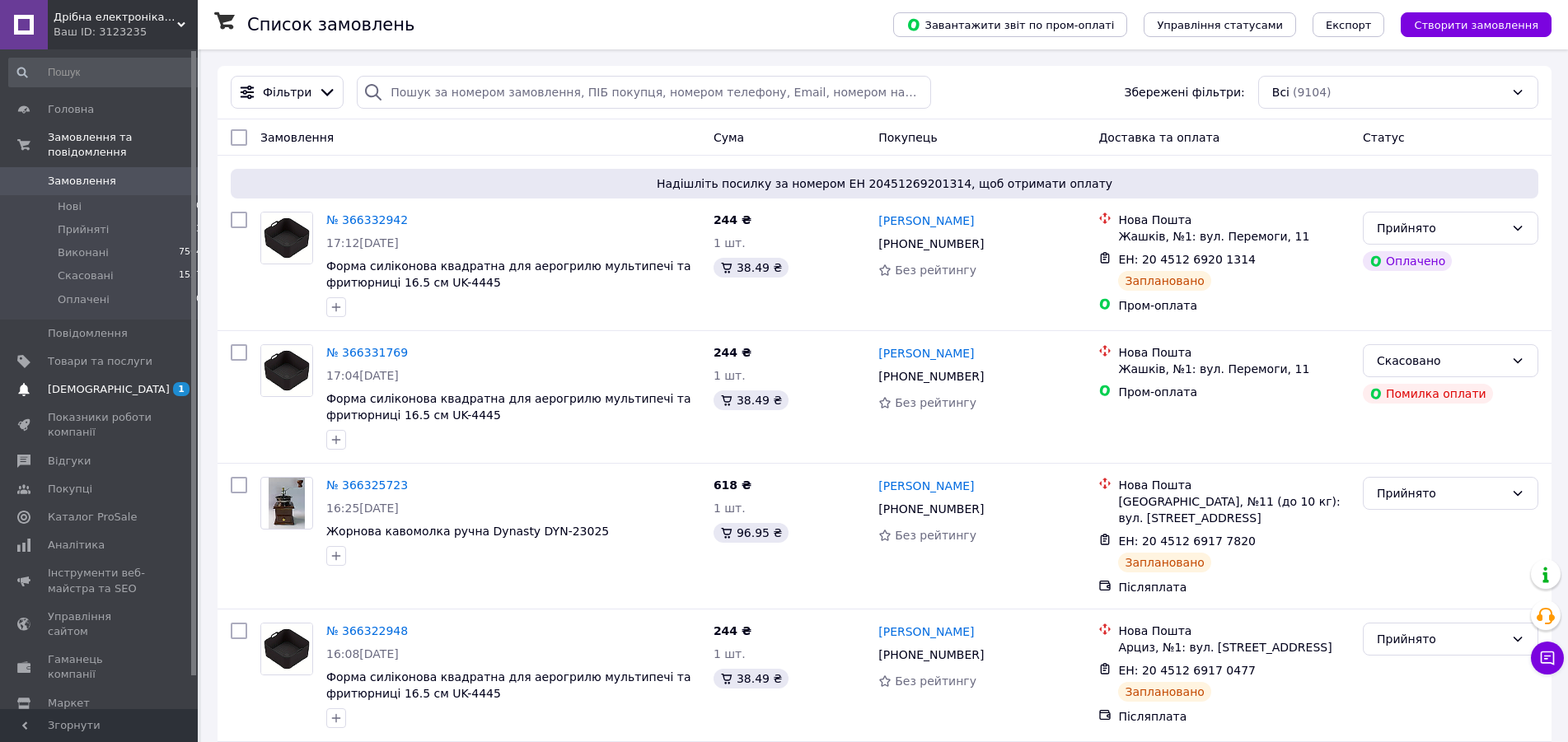
click at [90, 382] on span "[DEMOGRAPHIC_DATA]" at bounding box center [108, 389] width 122 height 15
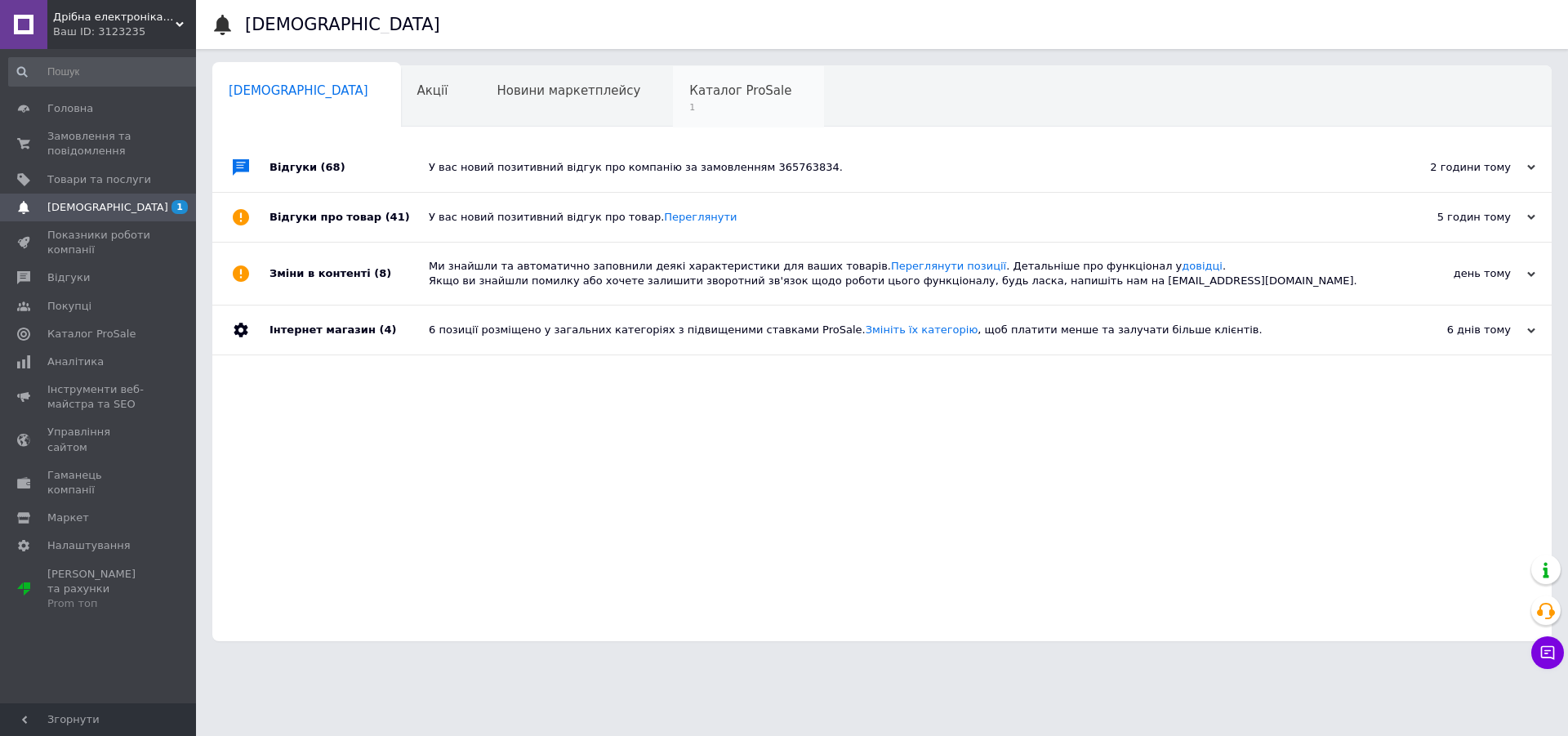
click at [690, 98] on span "Каталог ProSale" at bounding box center [740, 90] width 102 height 14
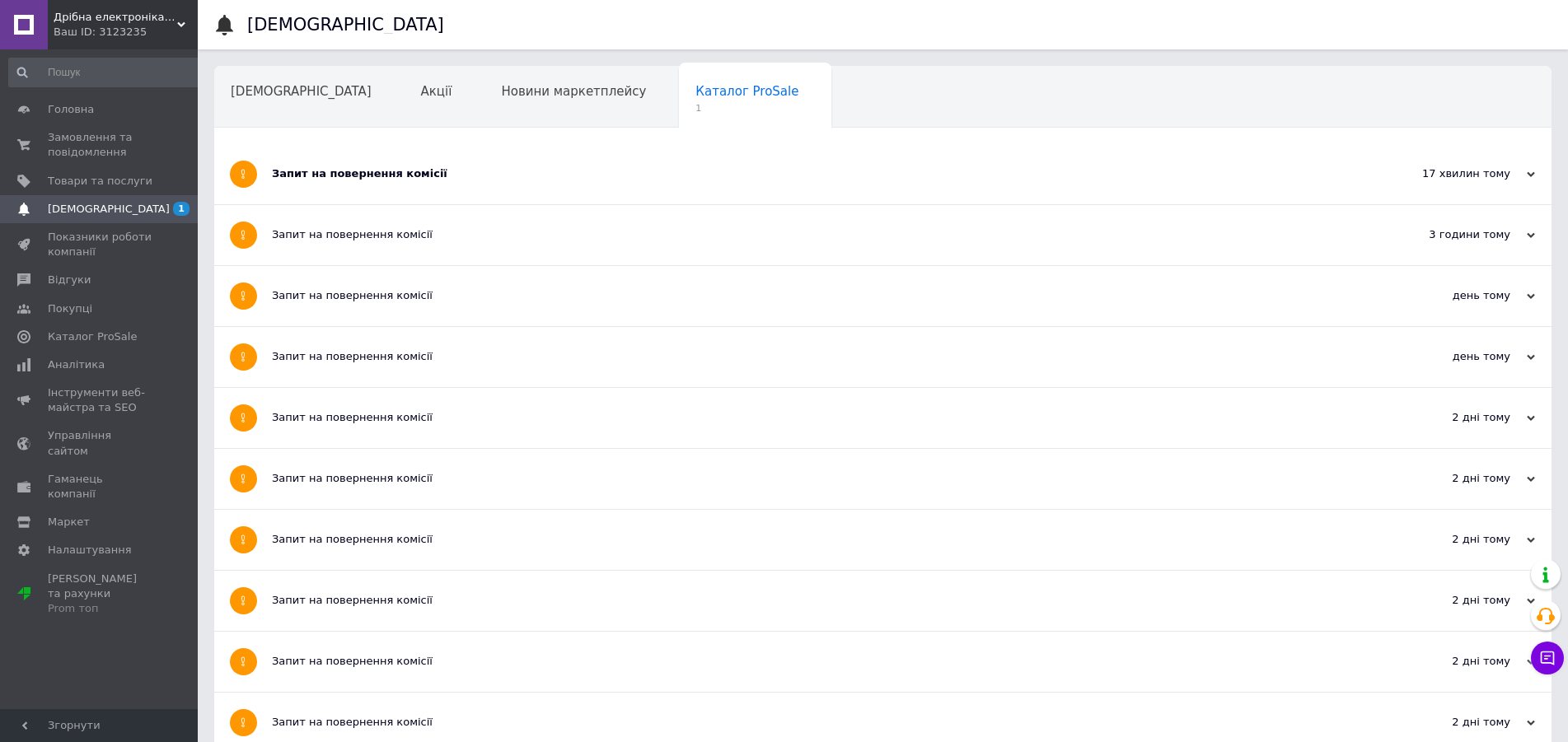
drag, startPoint x: 368, startPoint y: 180, endPoint x: 369, endPoint y: 200, distance: 20.0
click at [367, 180] on div "Запит на повернення комісії" at bounding box center [820, 174] width 1098 height 15
